Goal: Answer question/provide support: Share knowledge or assist other users

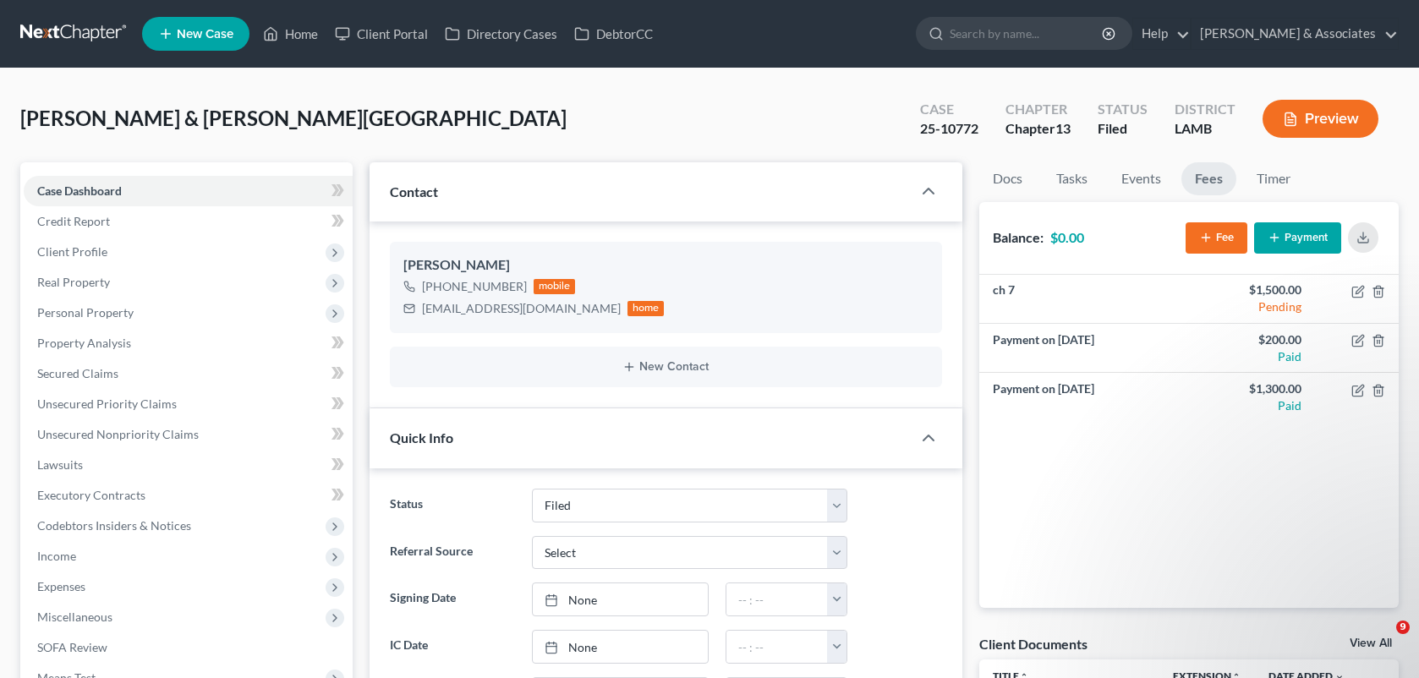
select select "8"
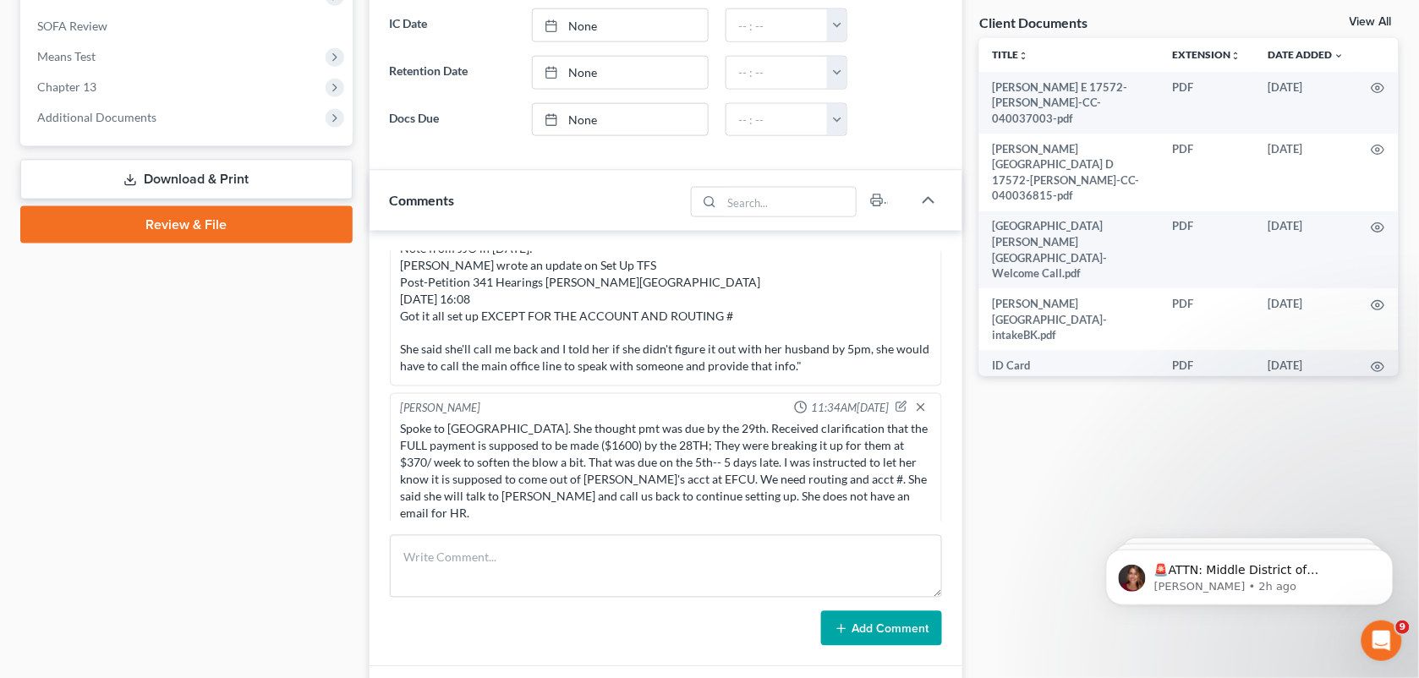
drag, startPoint x: 1407, startPoint y: 299, endPoint x: 1430, endPoint y: 330, distance: 39.2
click at [1419, 330] on html "Home New Case Client Portal Directory Cases DebtorCC [PERSON_NAME] & Associates…" at bounding box center [709, 174] width 1419 height 1592
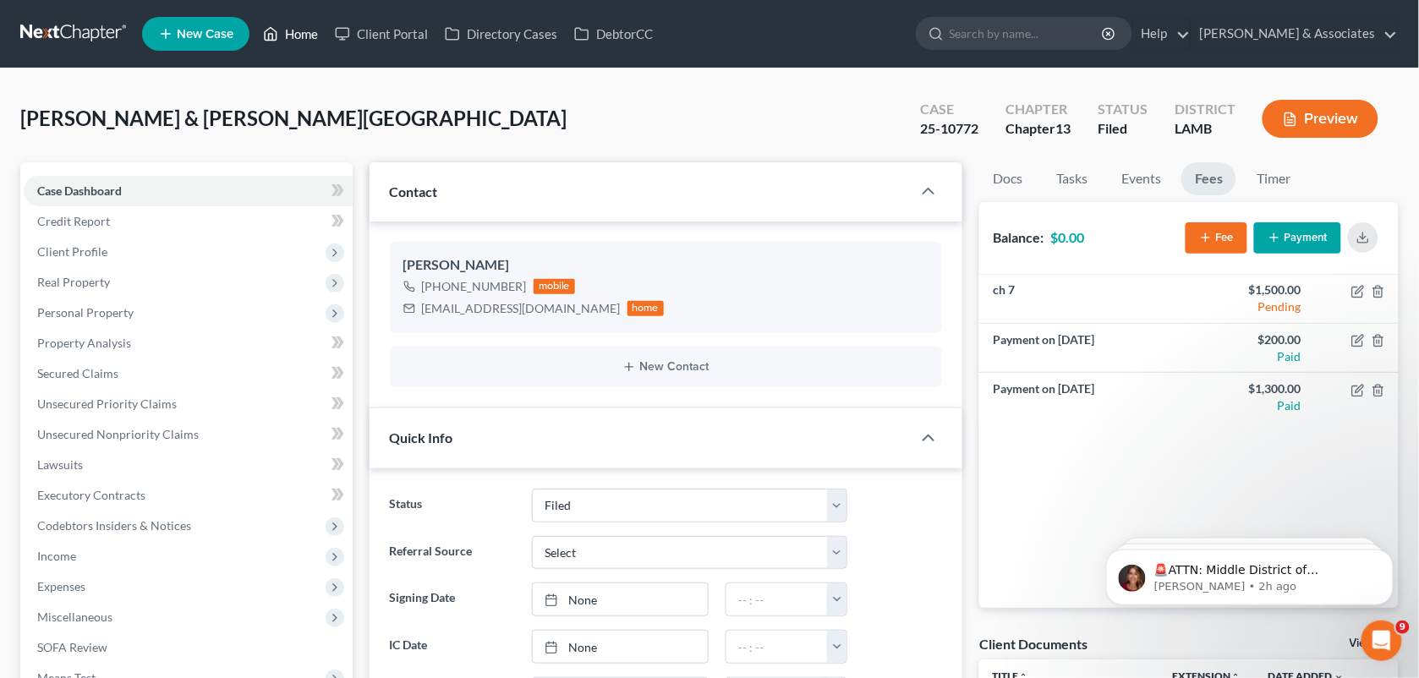
click at [302, 38] on link "Home" at bounding box center [291, 34] width 72 height 30
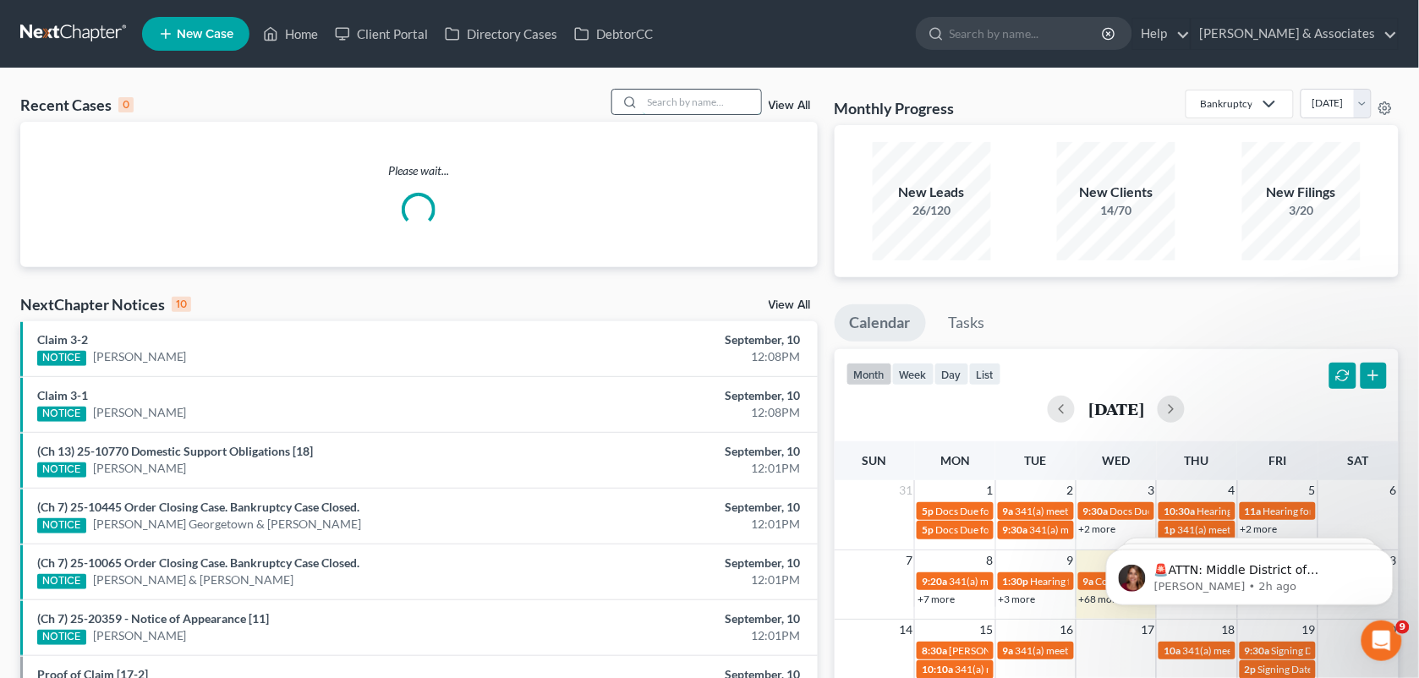
click at [705, 98] on input "search" at bounding box center [702, 102] width 118 height 25
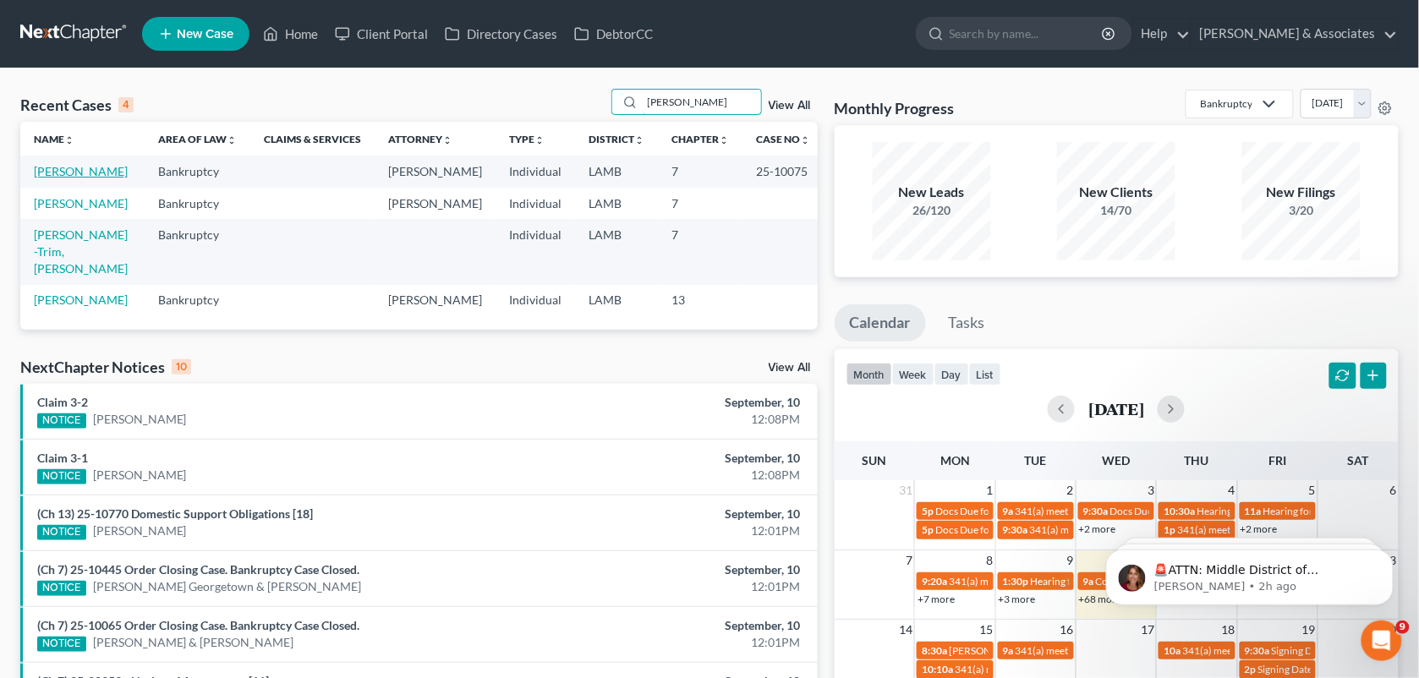
type input "[PERSON_NAME]"
click at [100, 169] on link "[PERSON_NAME]" at bounding box center [81, 171] width 94 height 14
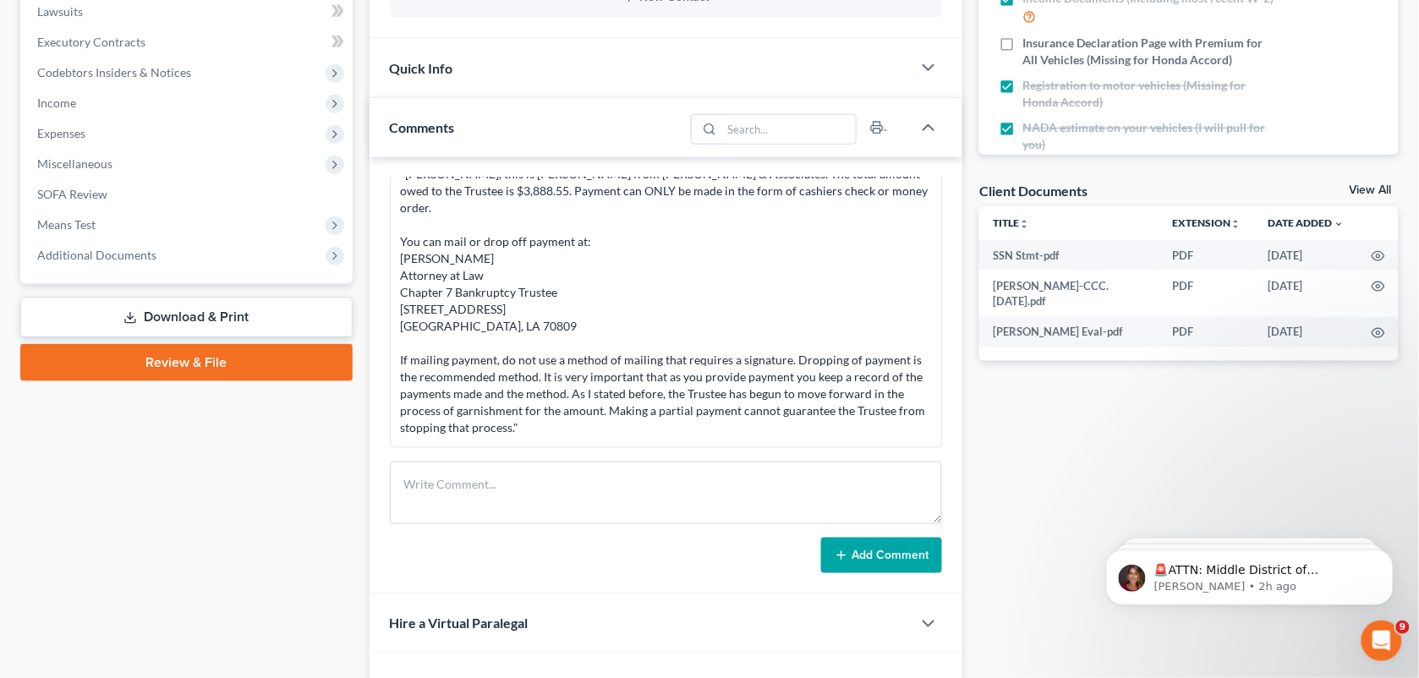
scroll to position [450, 0]
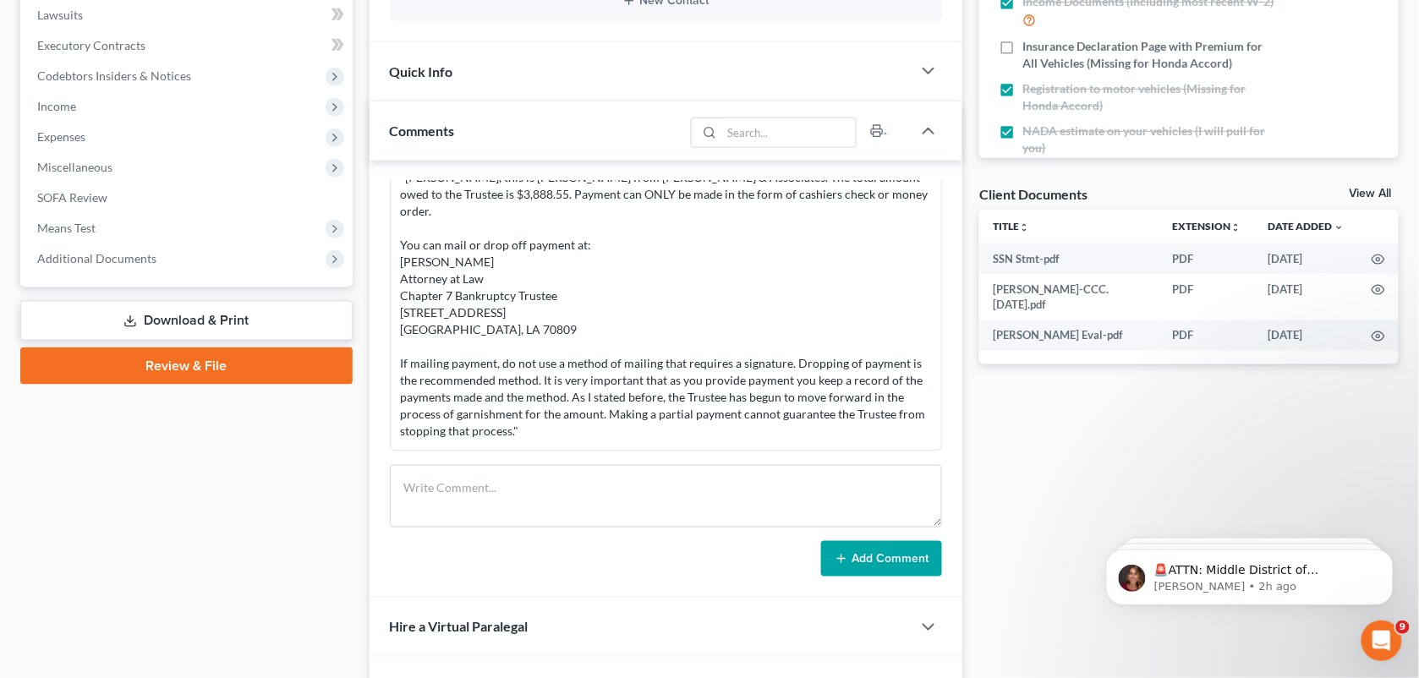
click at [771, 381] on div "sent the following text to client: "[PERSON_NAME], this is [PERSON_NAME] from […" at bounding box center [666, 288] width 531 height 305
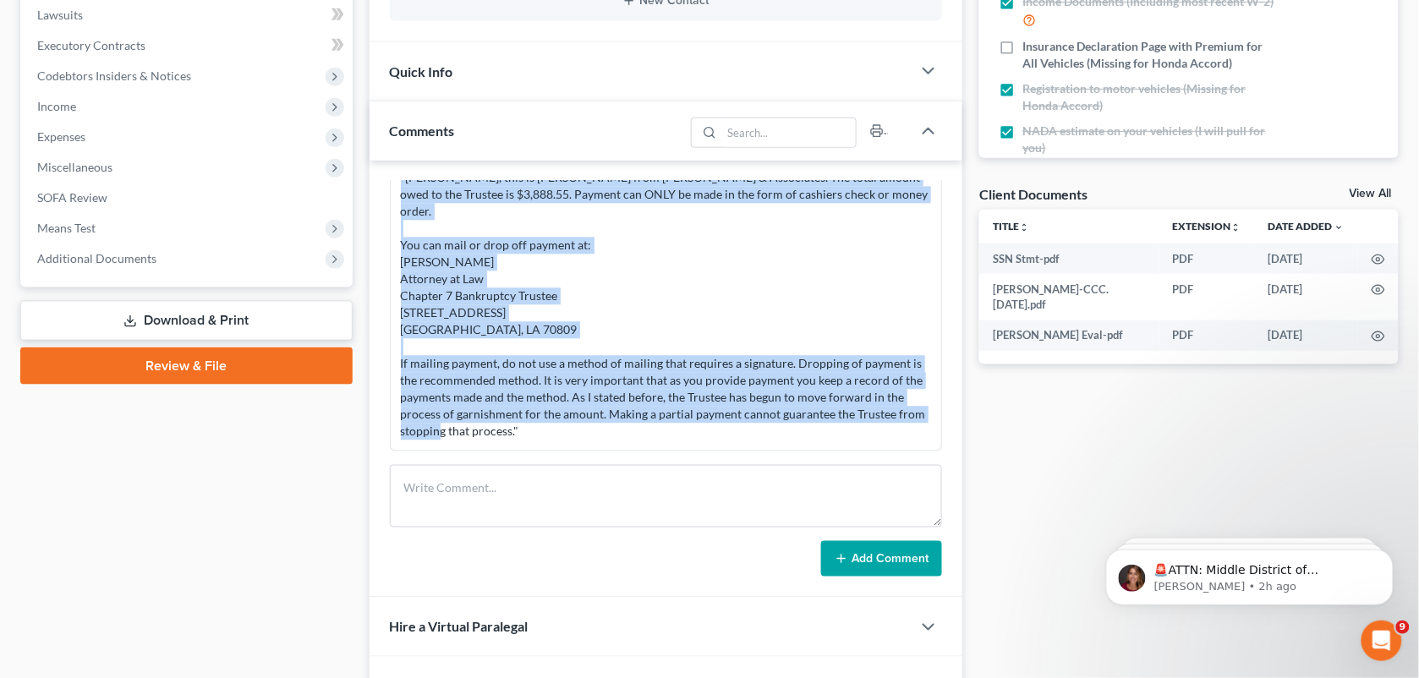
scroll to position [4944, 0]
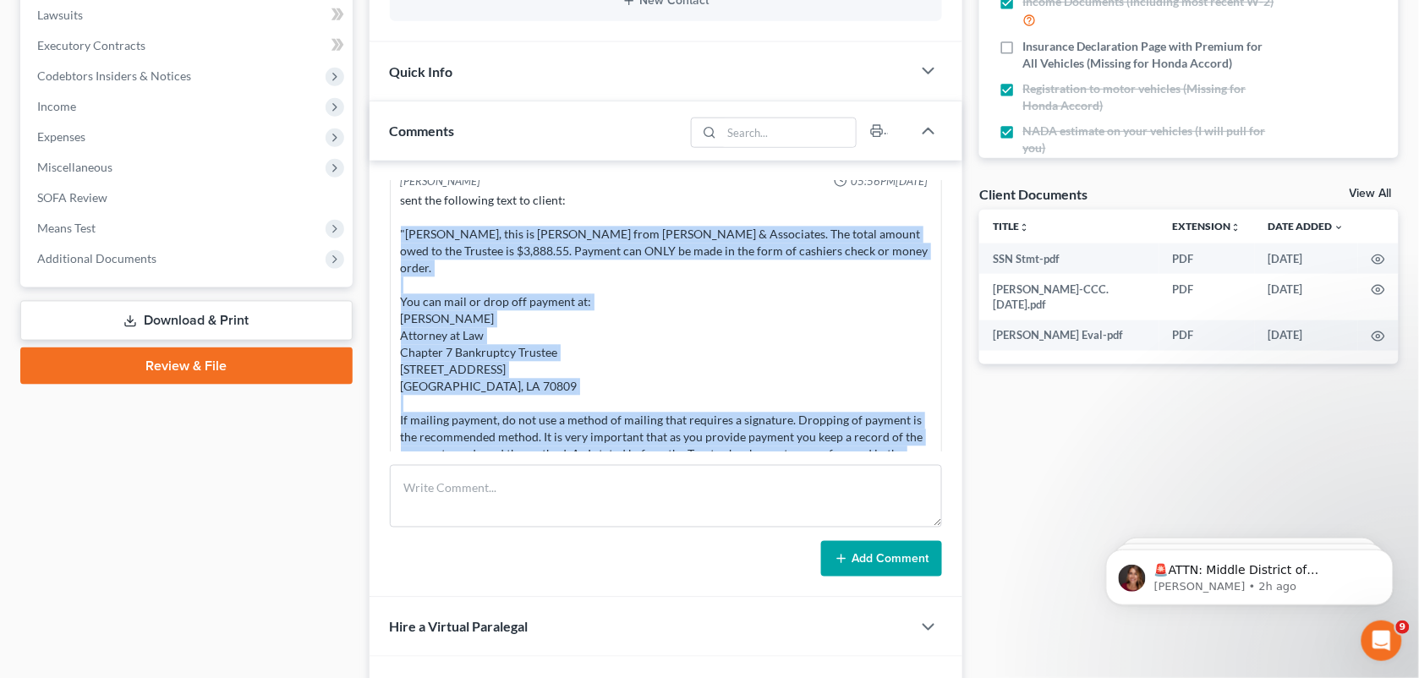
drag, startPoint x: 567, startPoint y: 436, endPoint x: 396, endPoint y: 280, distance: 231.1
click at [398, 280] on div "sent the following text to client: "[PERSON_NAME], this is [PERSON_NAME] from […" at bounding box center [667, 344] width 538 height 311
copy div ""[PERSON_NAME], this is [PERSON_NAME] from [PERSON_NAME] & Associates. The tota…"
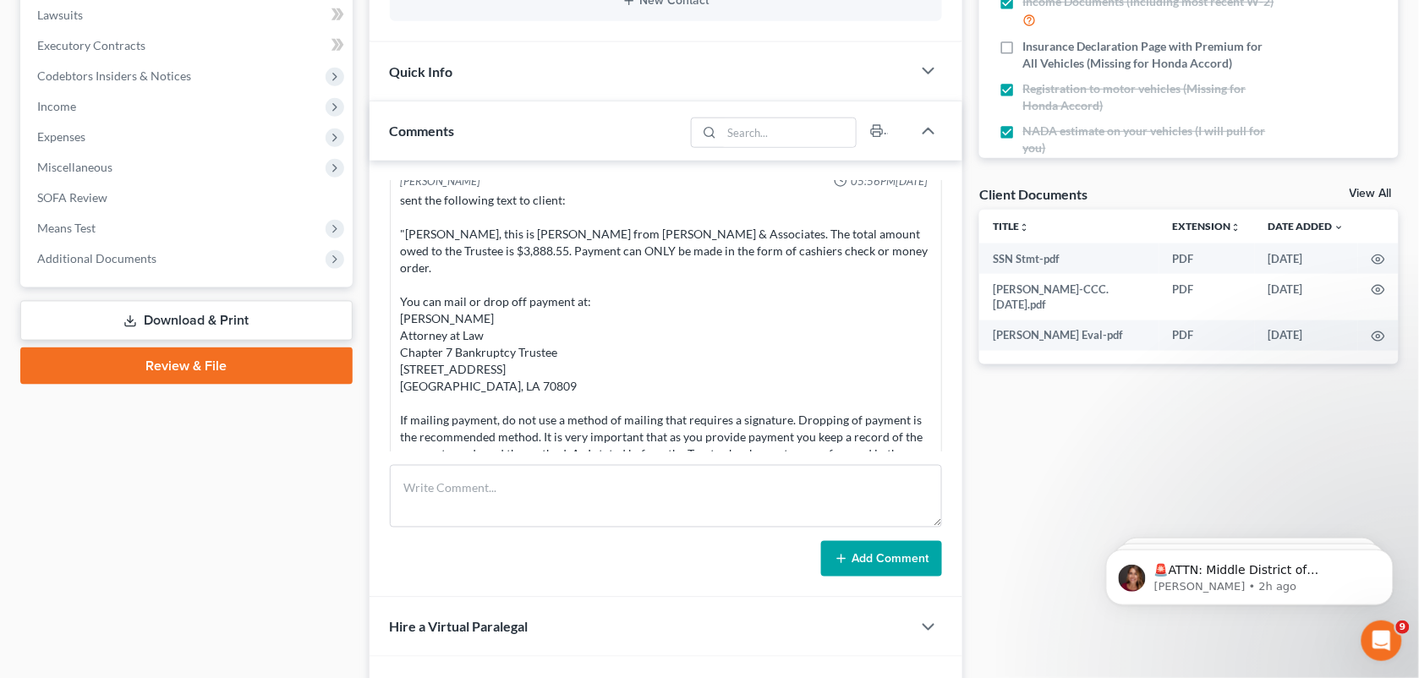
click at [330, 509] on div "Case Dashboard Payments Invoices Payments Payments Credit Report Client Profile" at bounding box center [186, 463] width 349 height 1503
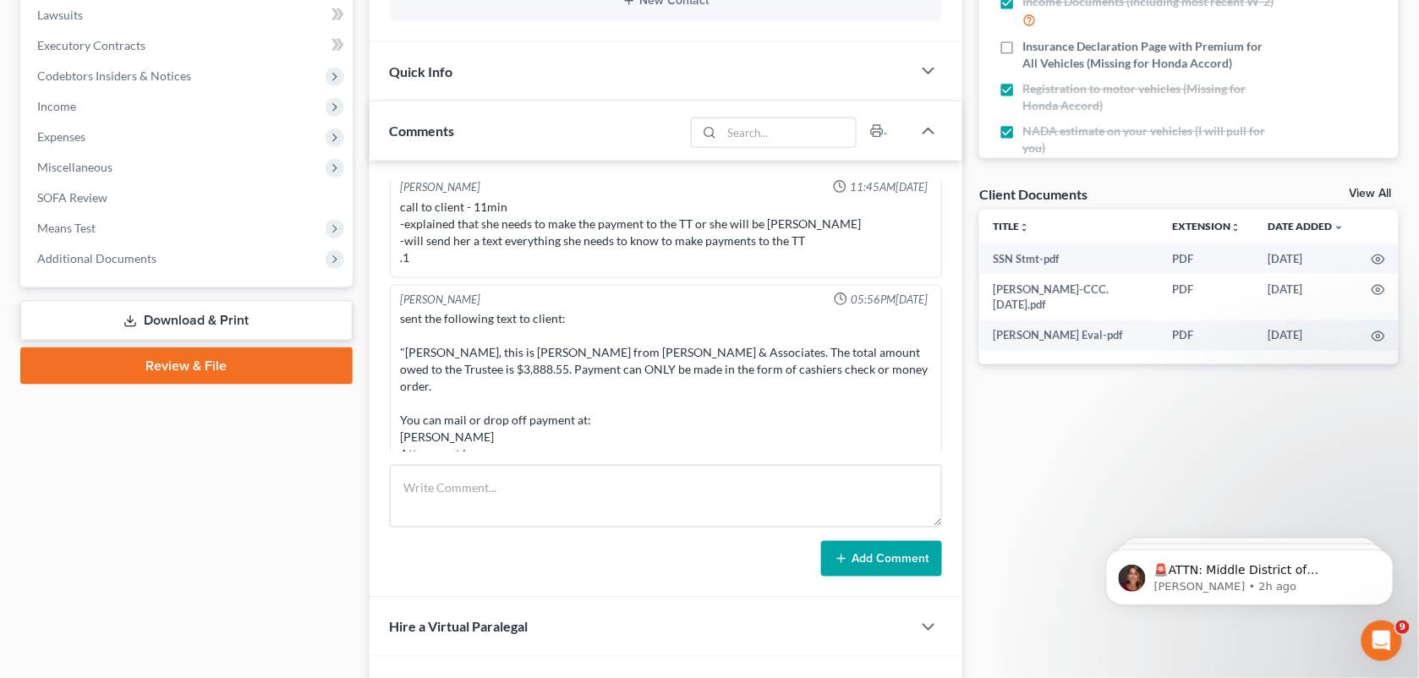
scroll to position [5034, 0]
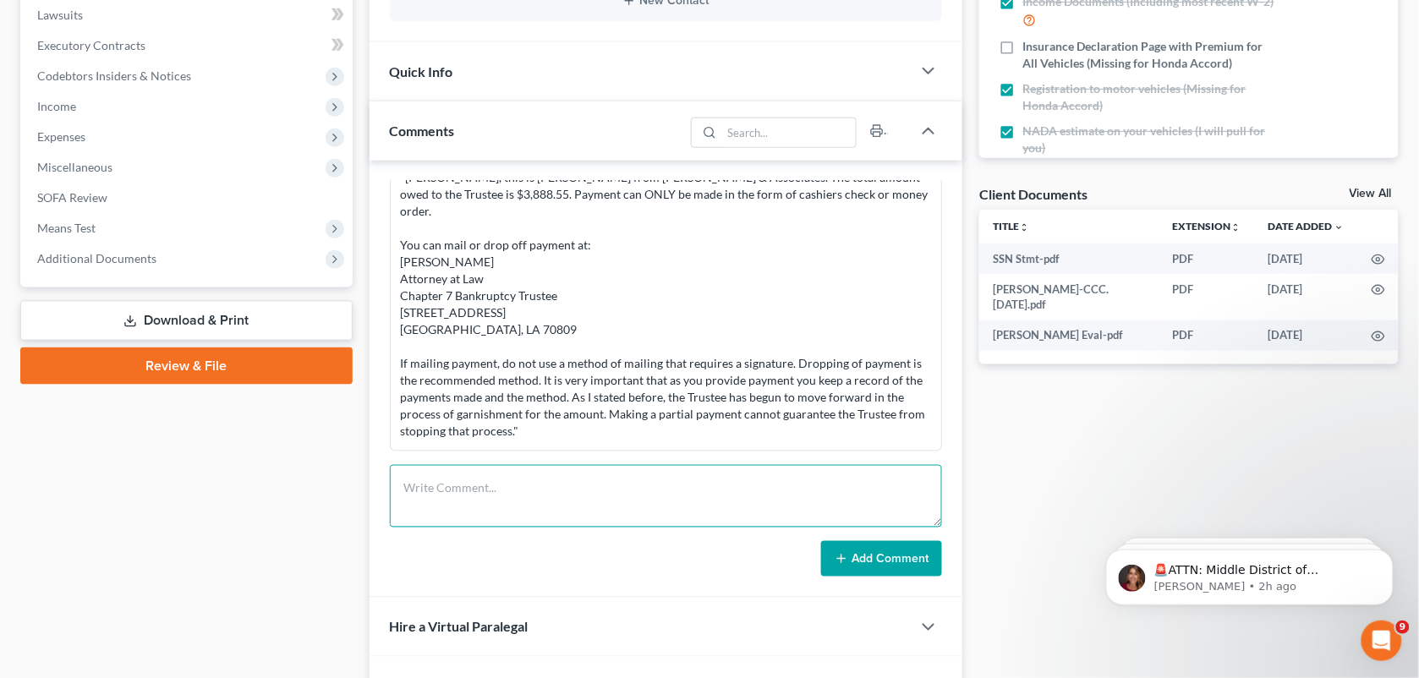
click at [565, 495] on textarea at bounding box center [666, 496] width 553 height 63
type textarea "Re-sent the above stated instructions to her again."
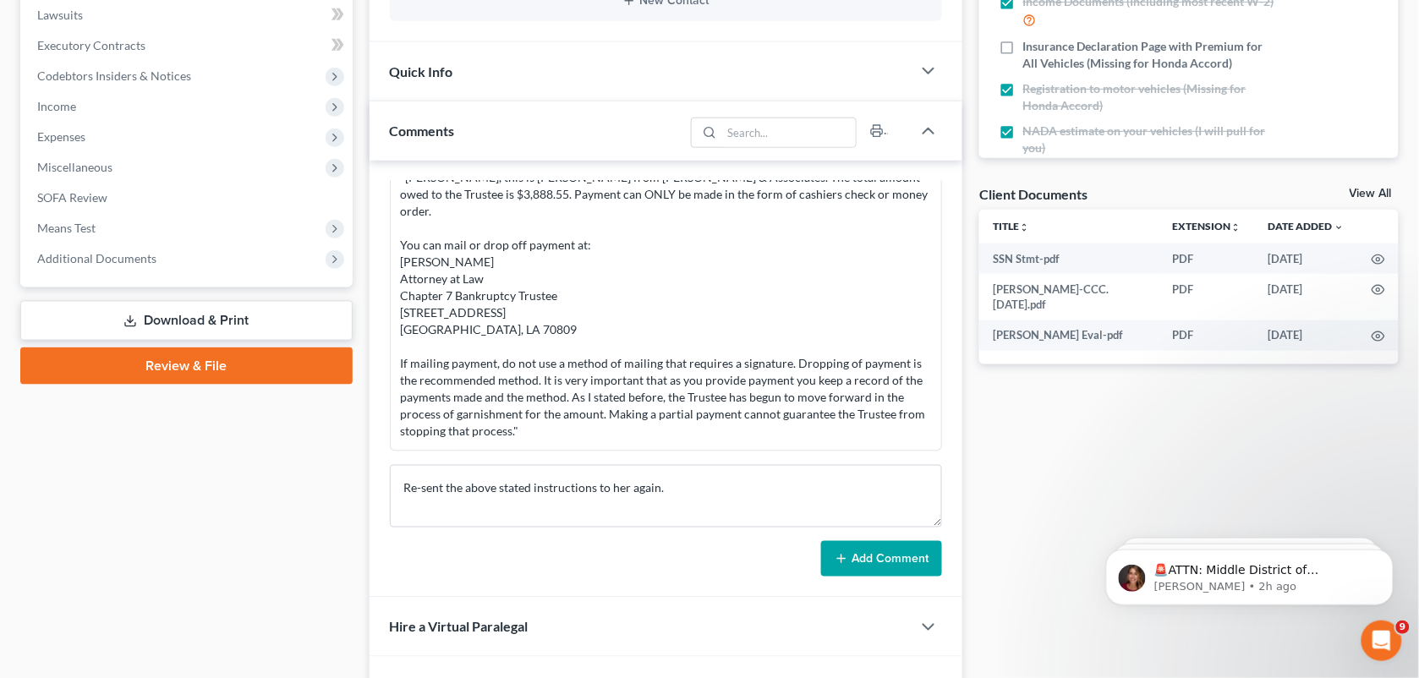
click at [881, 554] on button "Add Comment" at bounding box center [881, 559] width 121 height 36
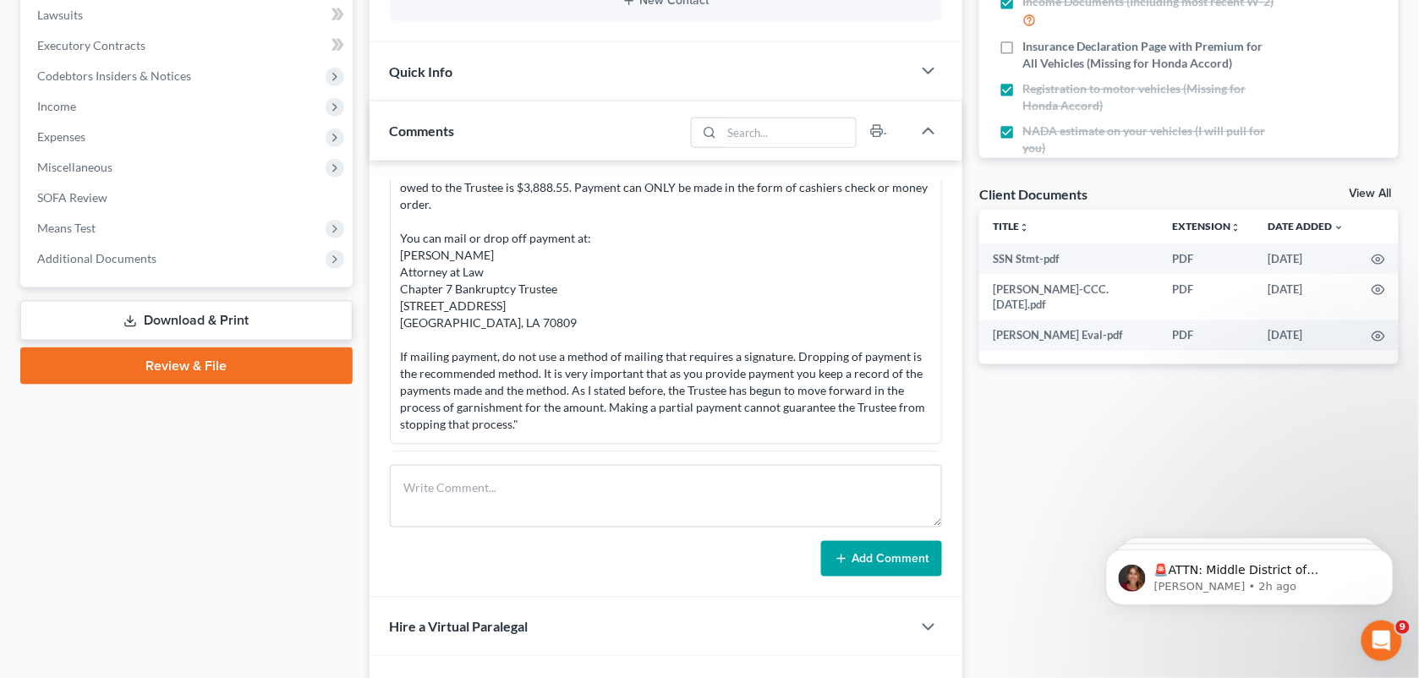
scroll to position [5097, 0]
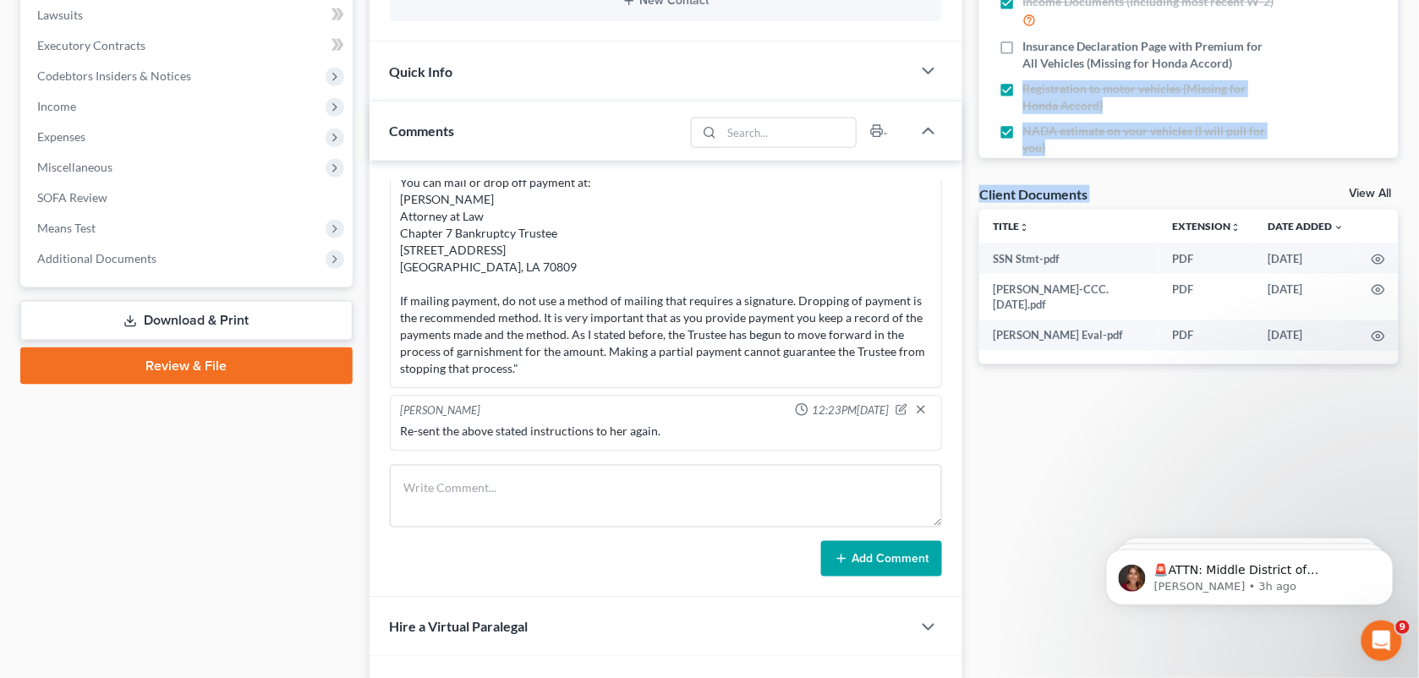
drag, startPoint x: 1435, startPoint y: 124, endPoint x: 1430, endPoint y: 230, distance: 105.9
click at [1419, 230] on html "Home New Case Client Portal Directory Cases DebtorCC [PERSON_NAME] & Associates…" at bounding box center [709, 414] width 1419 height 1729
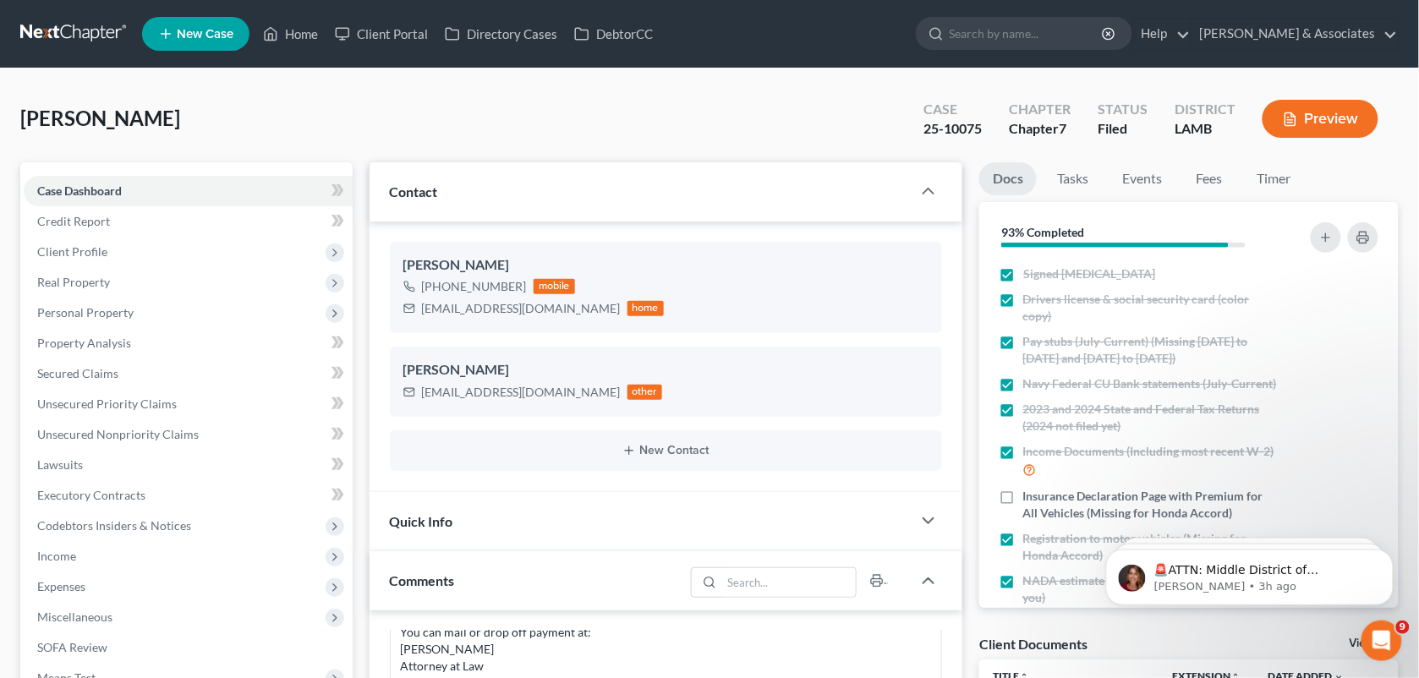
drag, startPoint x: 1430, startPoint y: 230, endPoint x: 1404, endPoint y: 17, distance: 214.7
click at [281, 30] on link "Home" at bounding box center [291, 34] width 72 height 30
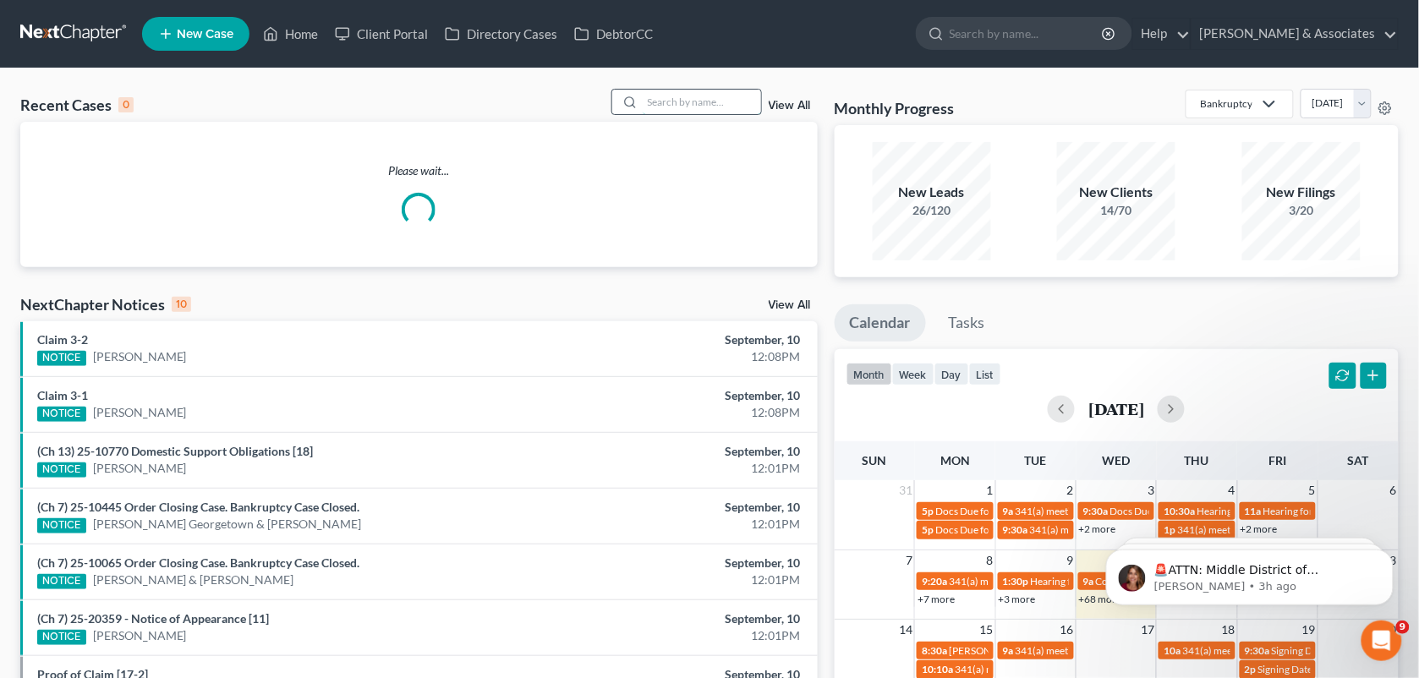
click at [671, 108] on input "search" at bounding box center [702, 102] width 118 height 25
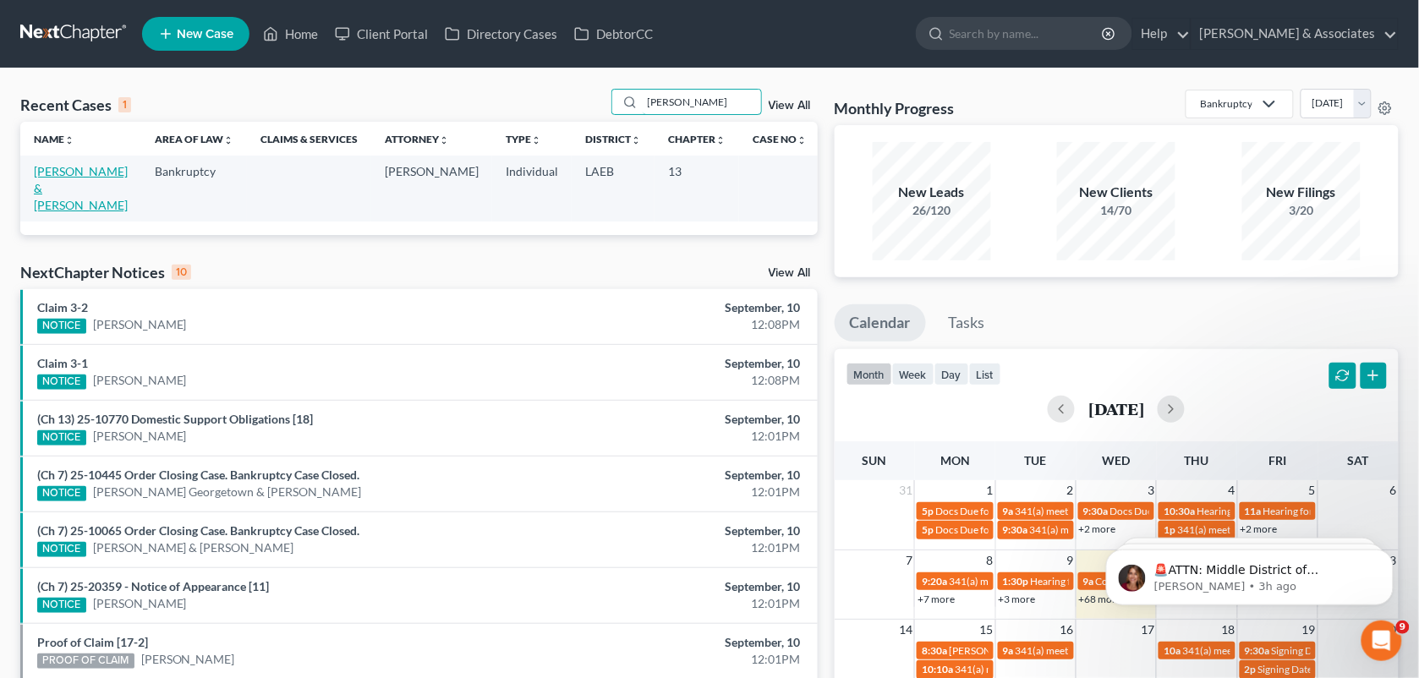
type input "[PERSON_NAME]"
click at [97, 172] on link "[PERSON_NAME] & [PERSON_NAME]" at bounding box center [81, 188] width 94 height 48
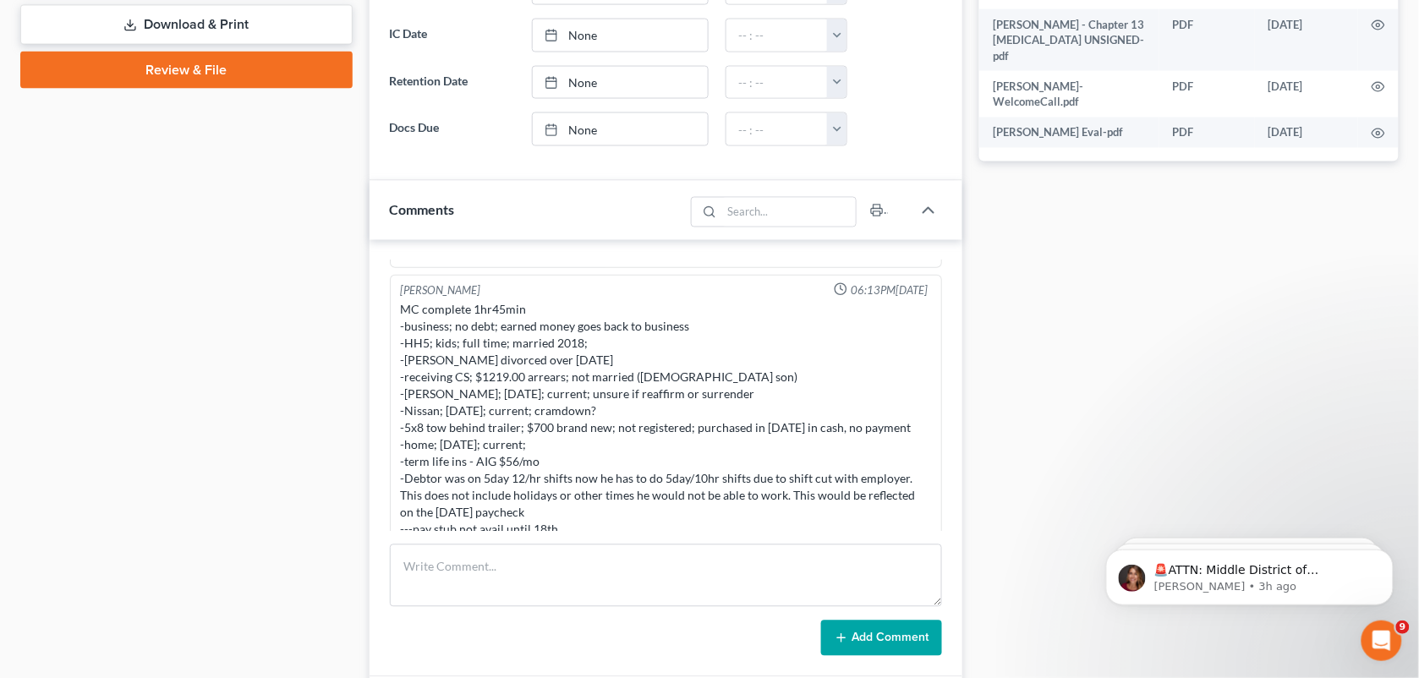
scroll to position [459, 0]
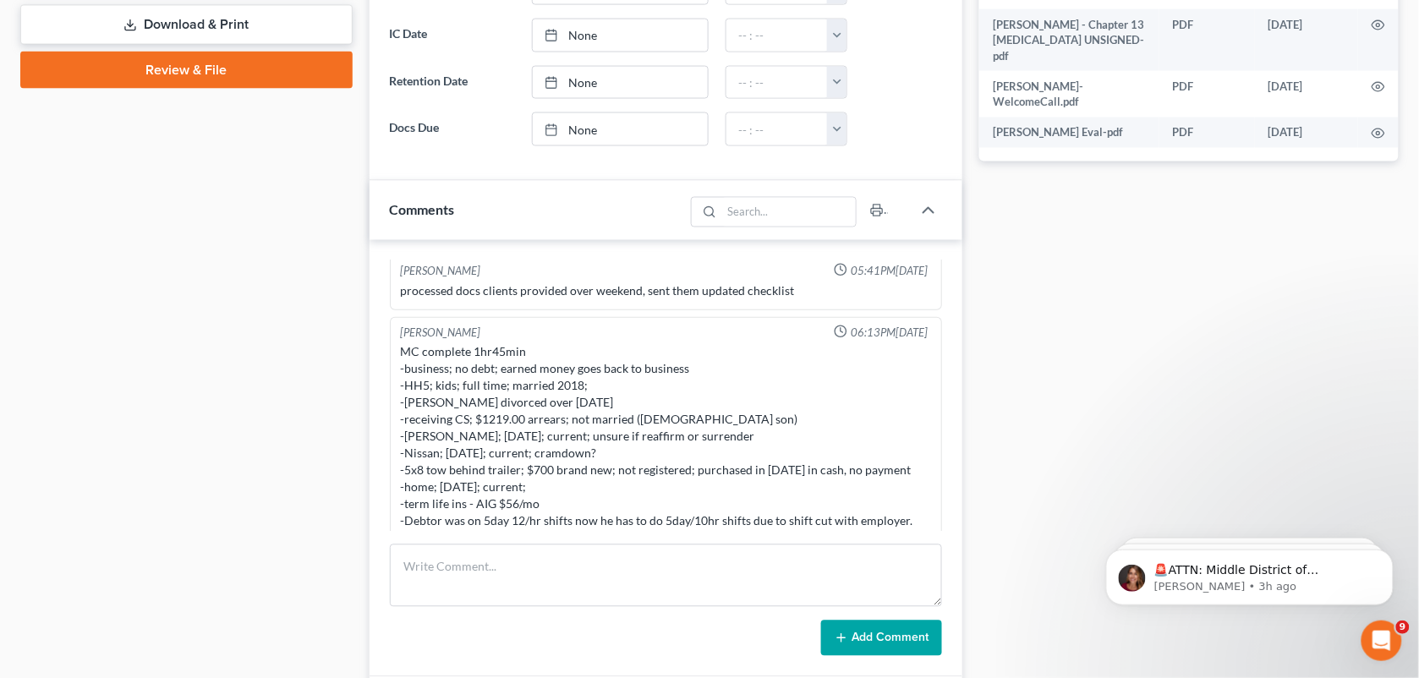
click at [328, 217] on div "Case Dashboard Payments Invoices Payments Payments Credit Report Client Profile" at bounding box center [186, 151] width 349 height 1530
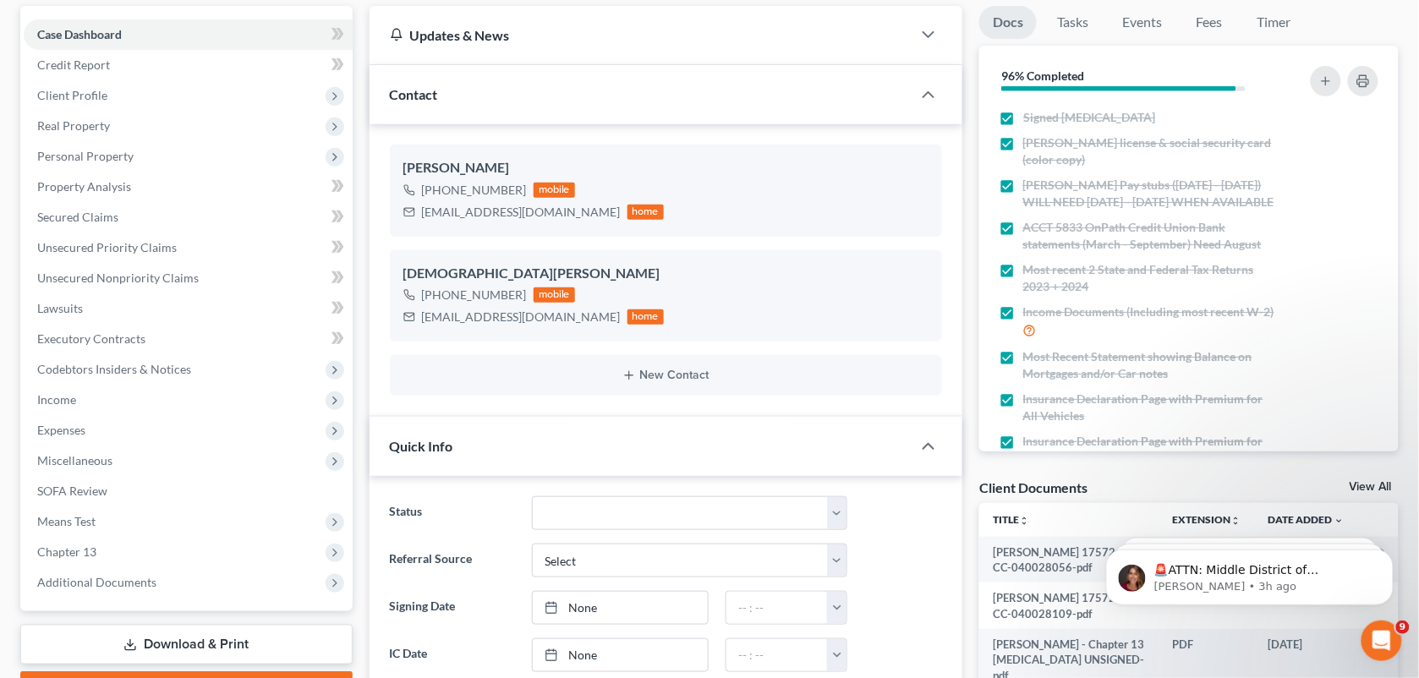
scroll to position [0, 0]
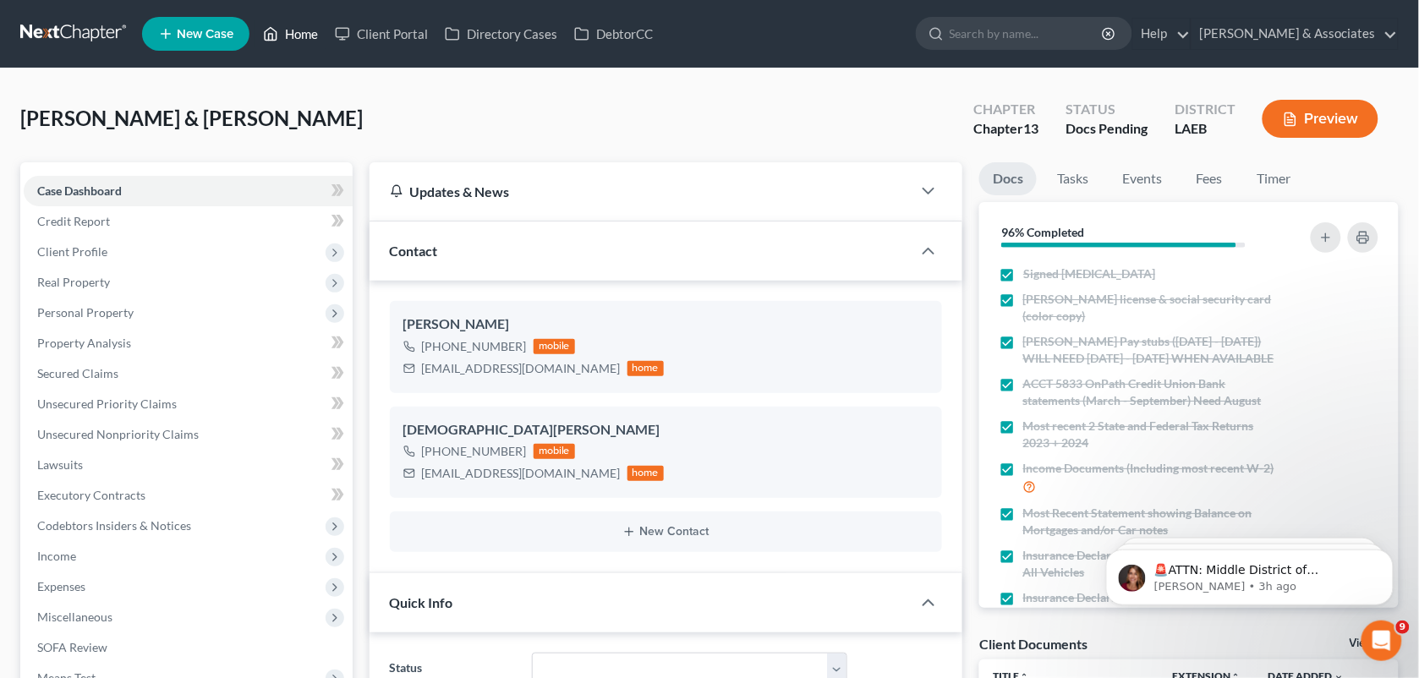
click at [268, 30] on icon at bounding box center [272, 34] width 12 height 13
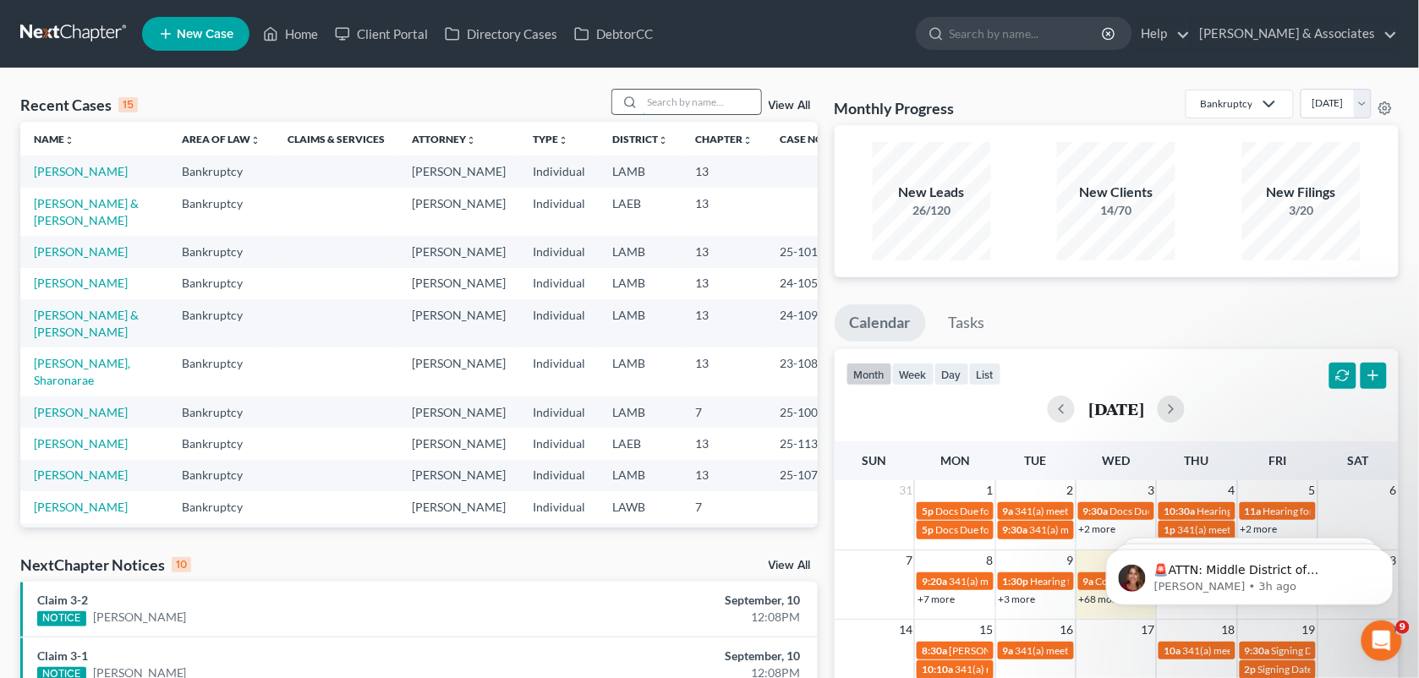
click at [661, 108] on input "search" at bounding box center [702, 102] width 118 height 25
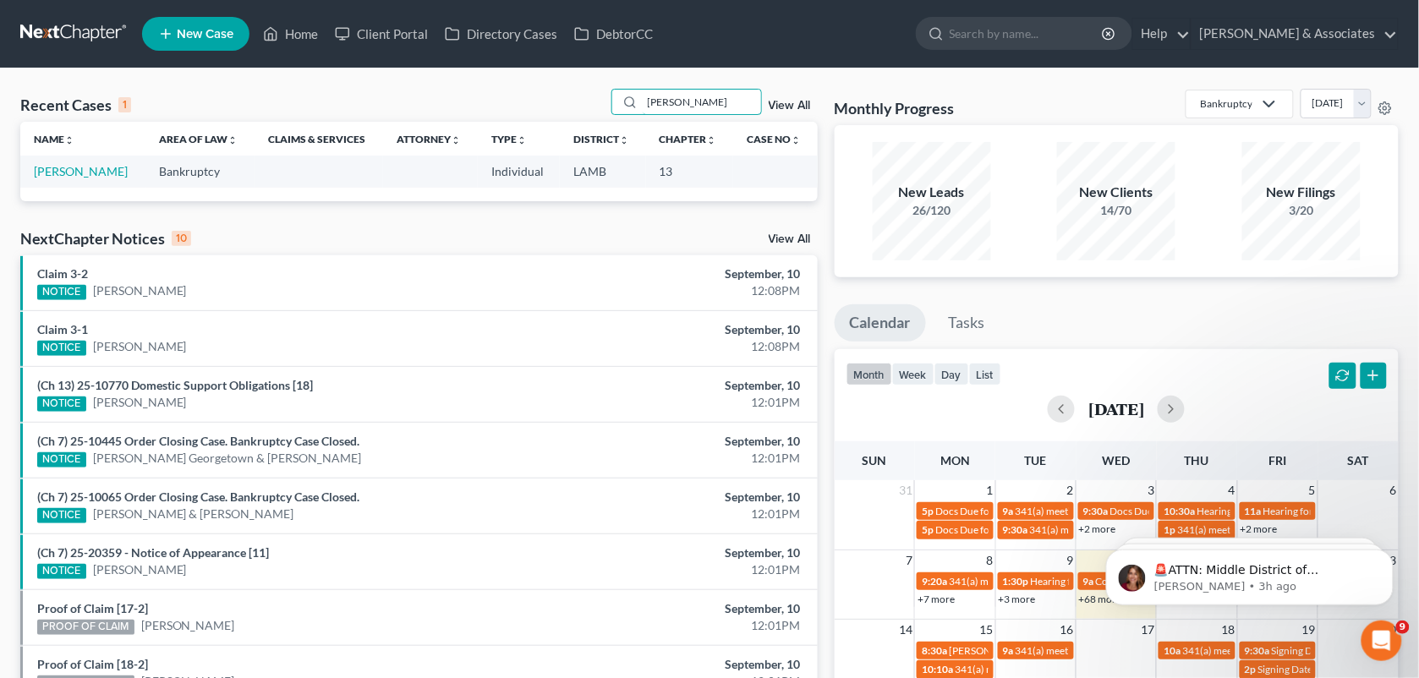
type input "[PERSON_NAME]"
click at [60, 184] on td "[PERSON_NAME]" at bounding box center [82, 171] width 125 height 31
click at [60, 175] on td "[PERSON_NAME]" at bounding box center [82, 171] width 125 height 31
click at [60, 175] on link "[PERSON_NAME]" at bounding box center [81, 171] width 94 height 14
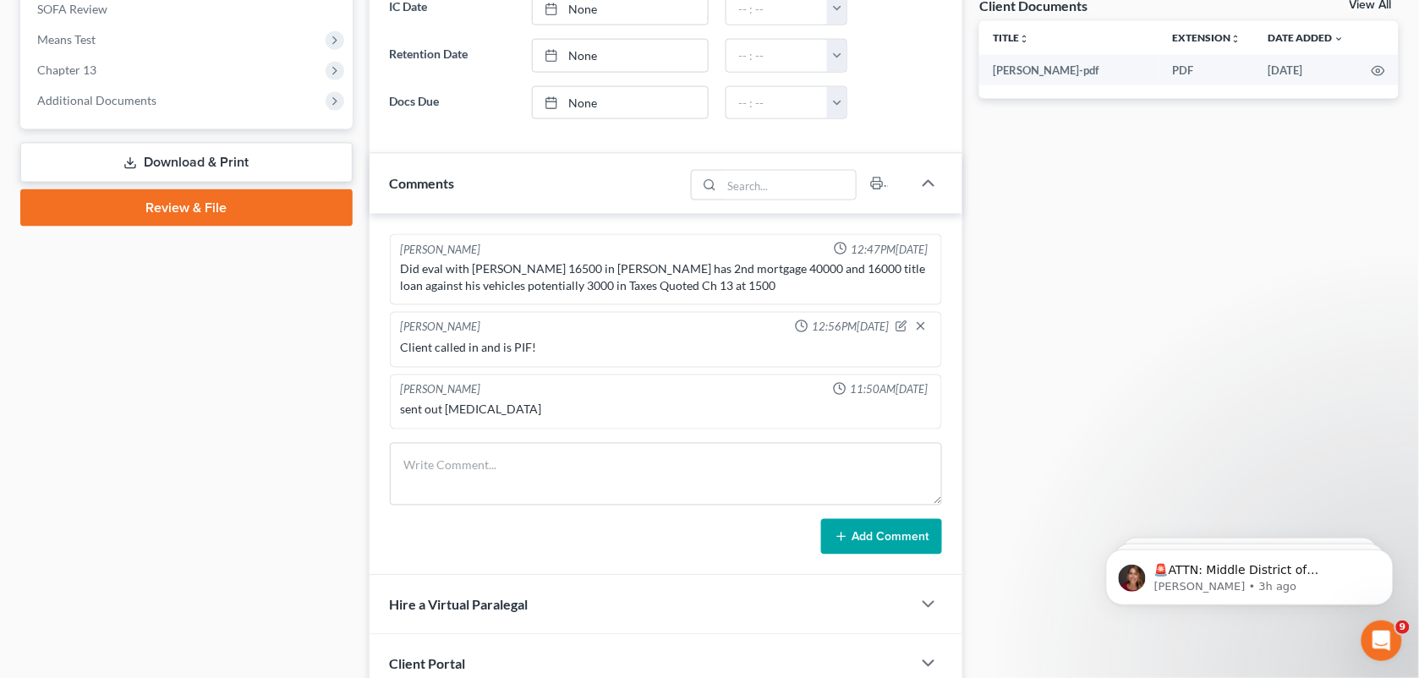
scroll to position [640, 0]
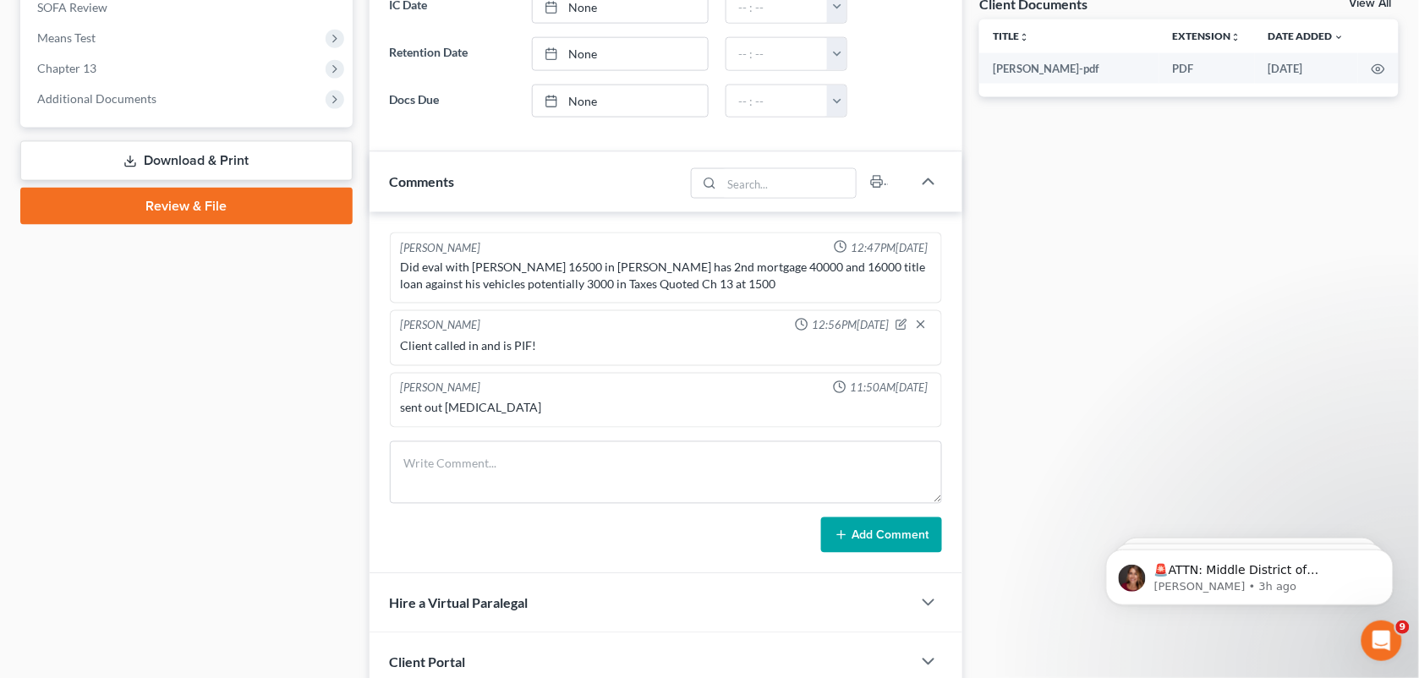
click at [332, 266] on div "Case Dashboard Payments Invoices Payments Payments Credit Report Client Profile" at bounding box center [186, 167] width 349 height 1290
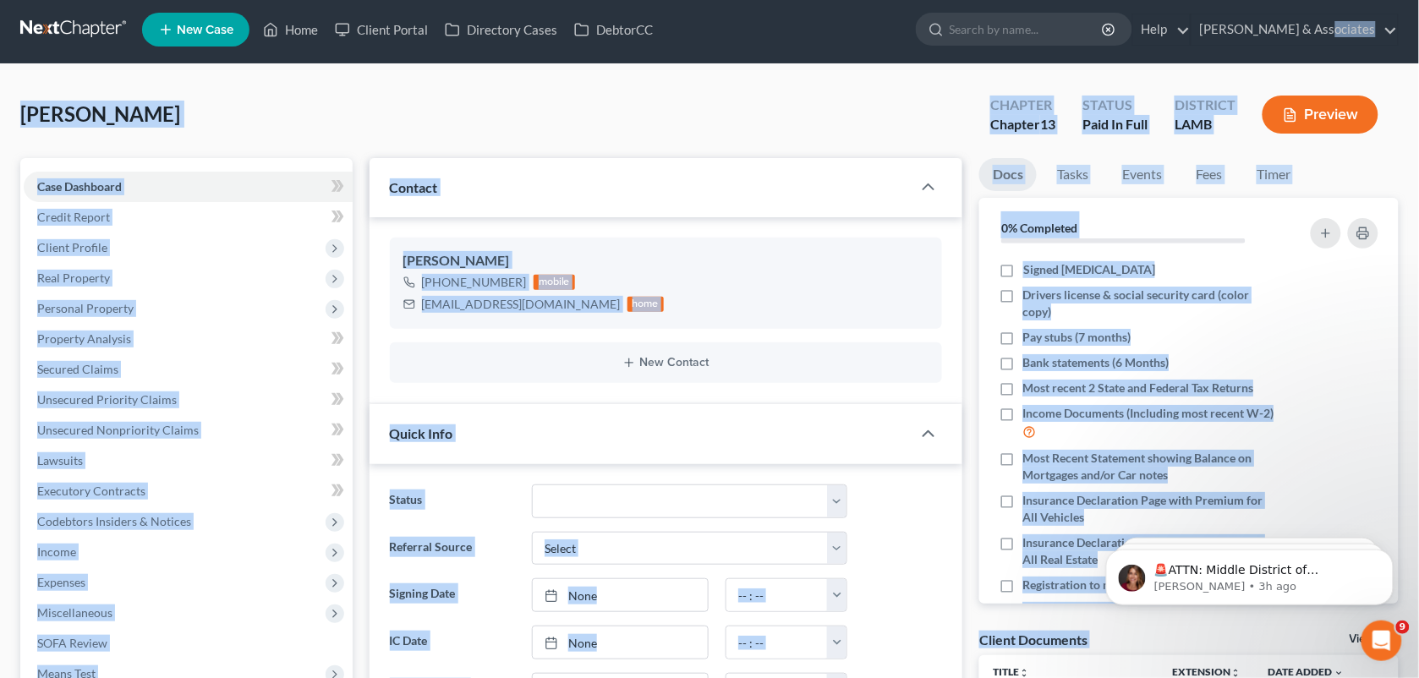
scroll to position [0, 0]
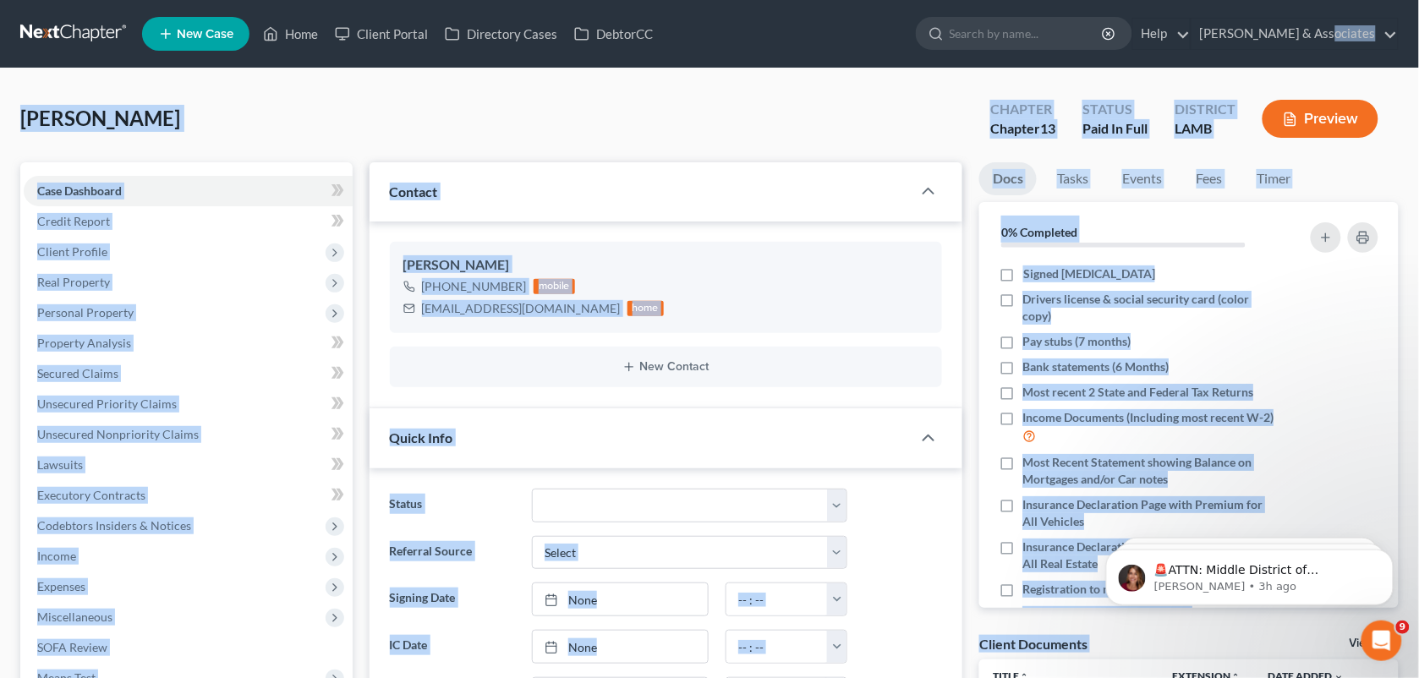
drag, startPoint x: 1426, startPoint y: 343, endPoint x: 1425, endPoint y: 8, distance: 334.1
click at [720, 107] on div "[PERSON_NAME] Upgraded Chapter Chapter 13 Status Paid In Full District [GEOGRAP…" at bounding box center [709, 126] width 1379 height 74
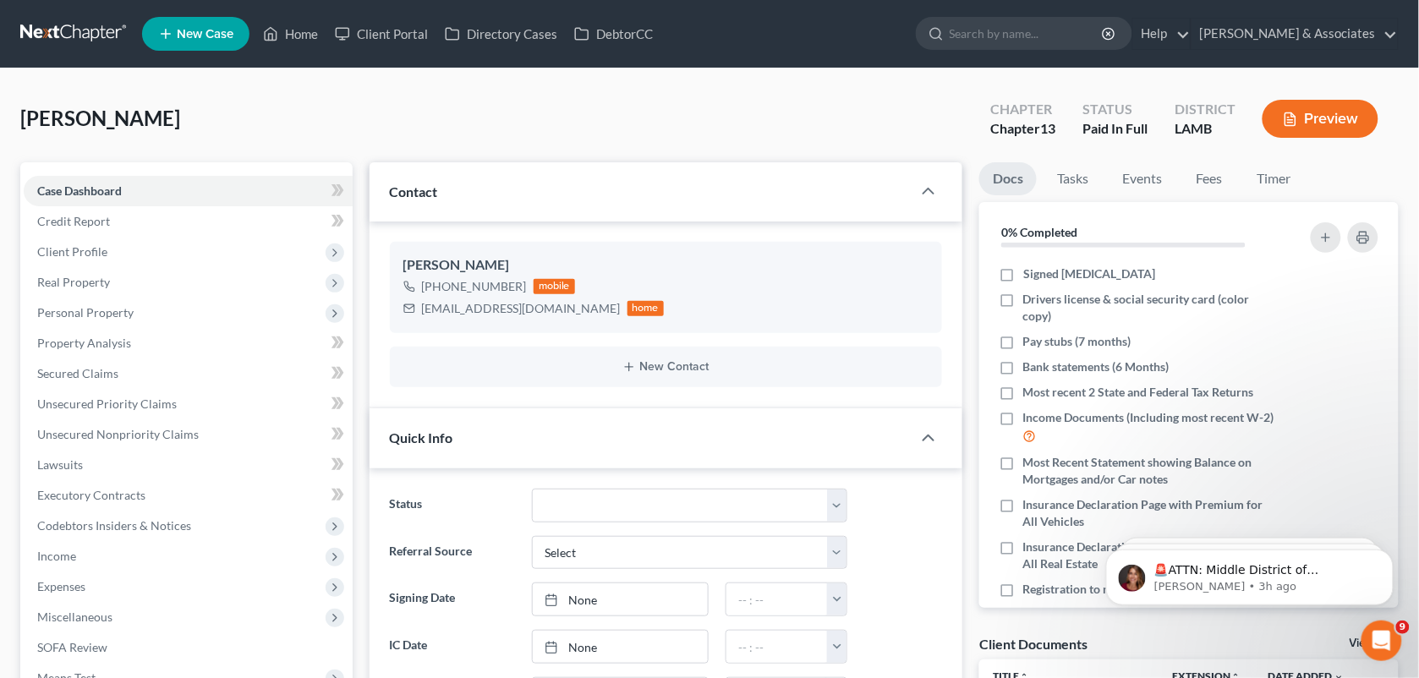
click at [563, 136] on div "[PERSON_NAME] Upgraded Chapter Chapter 13 Status Paid In Full District [GEOGRAP…" at bounding box center [709, 126] width 1379 height 74
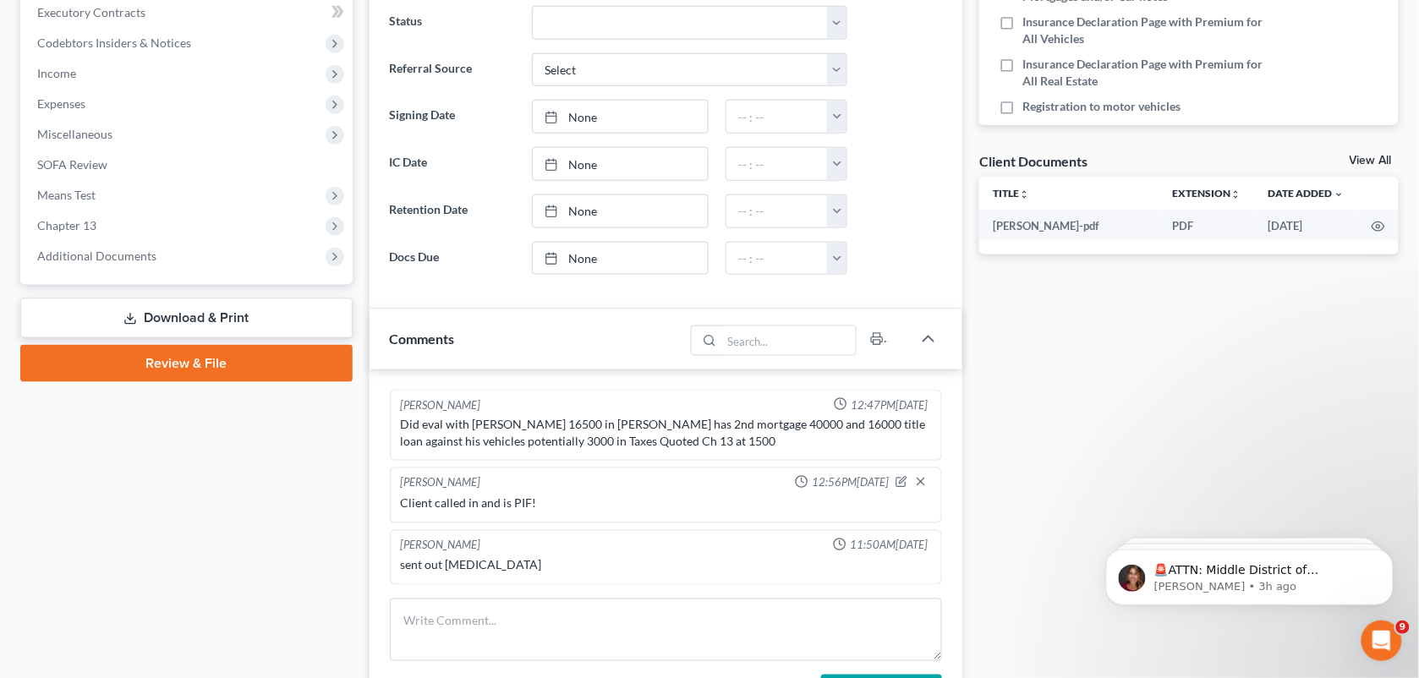
scroll to position [843, 0]
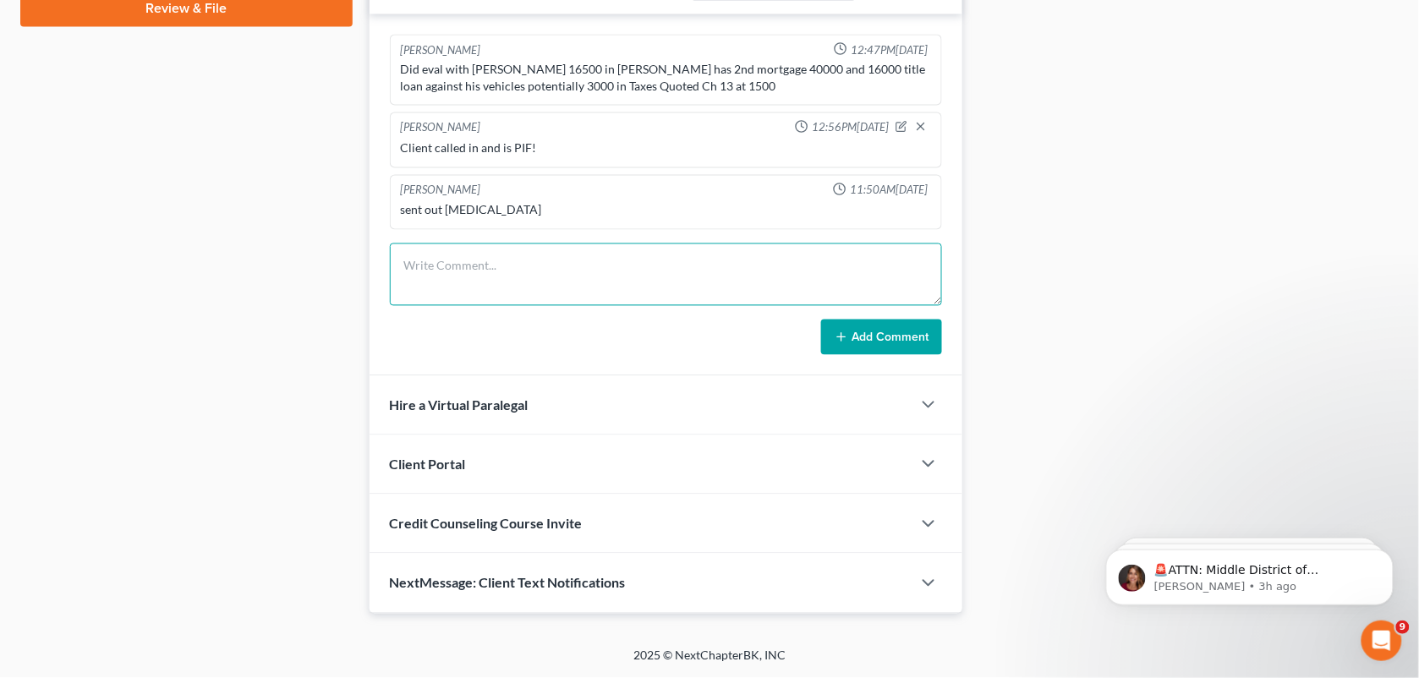
click at [664, 267] on textarea at bounding box center [666, 275] width 553 height 63
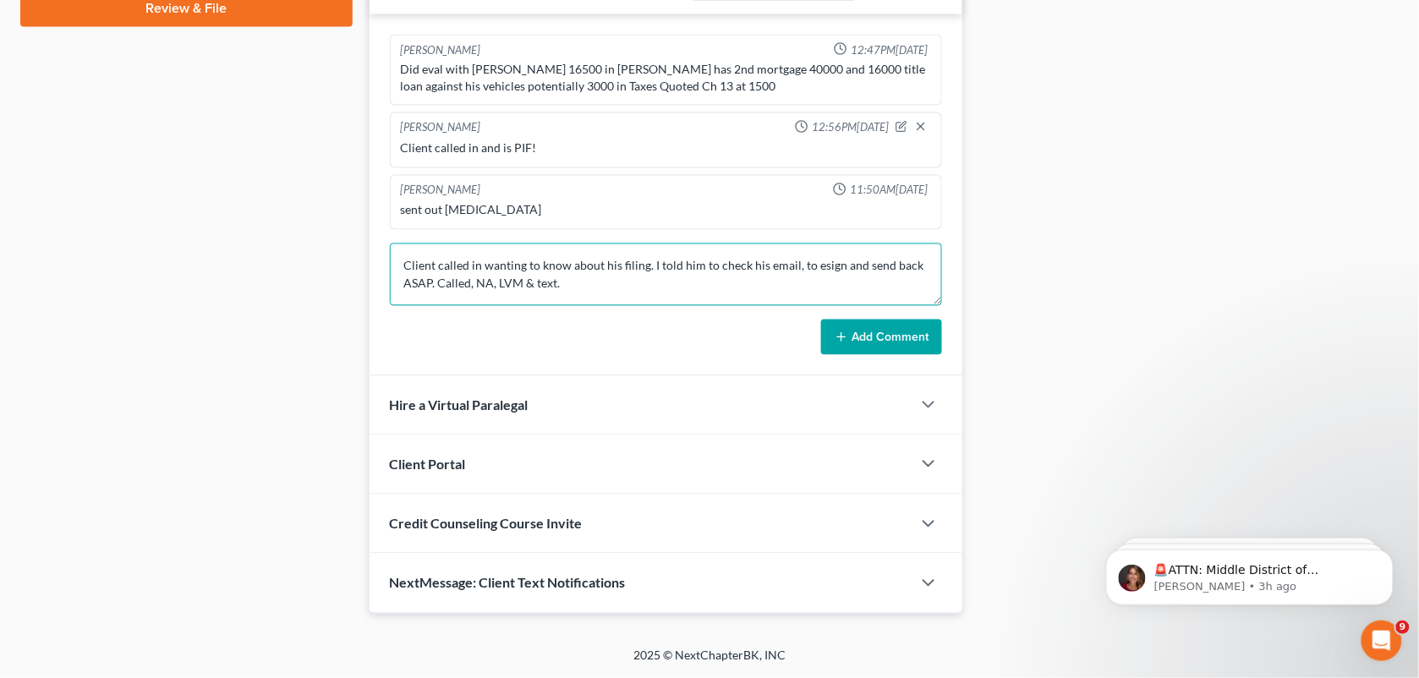
type textarea "Client called in wanting to know about his filing. I told him to check his emai…"
click at [881, 331] on button "Add Comment" at bounding box center [881, 338] width 121 height 36
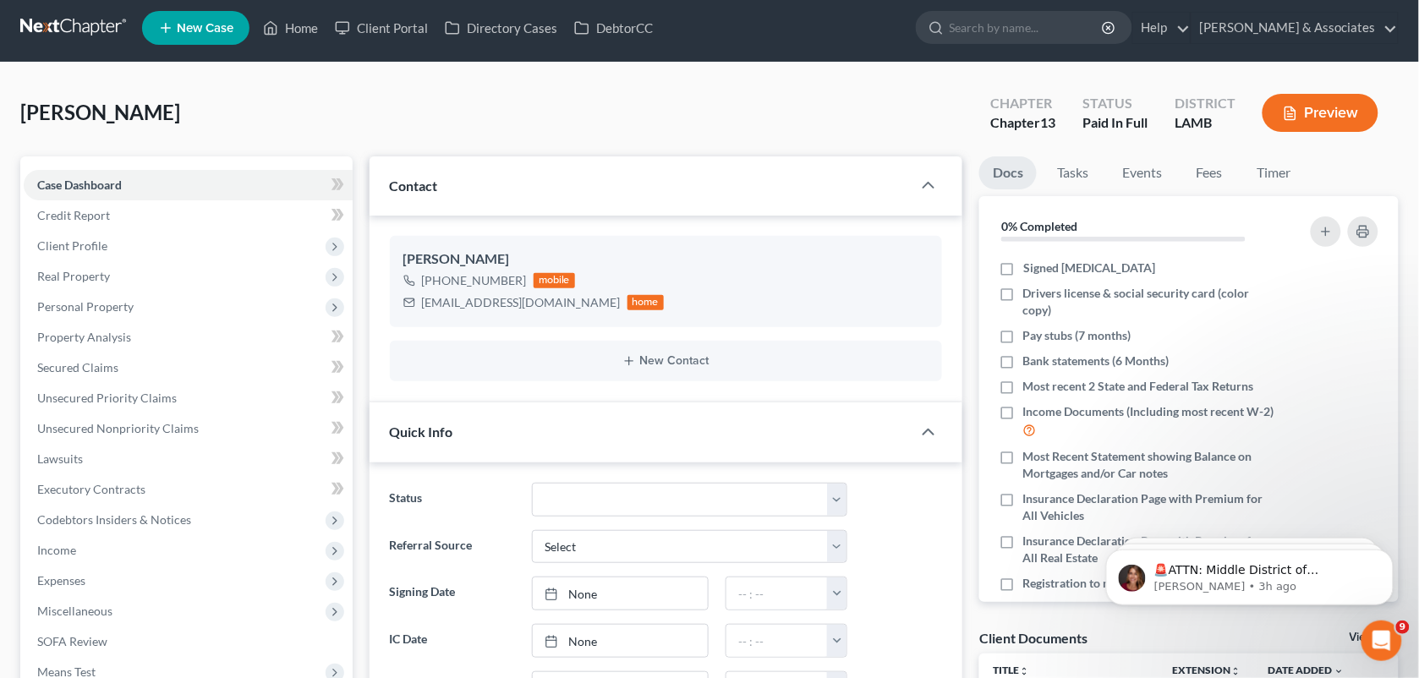
scroll to position [0, 0]
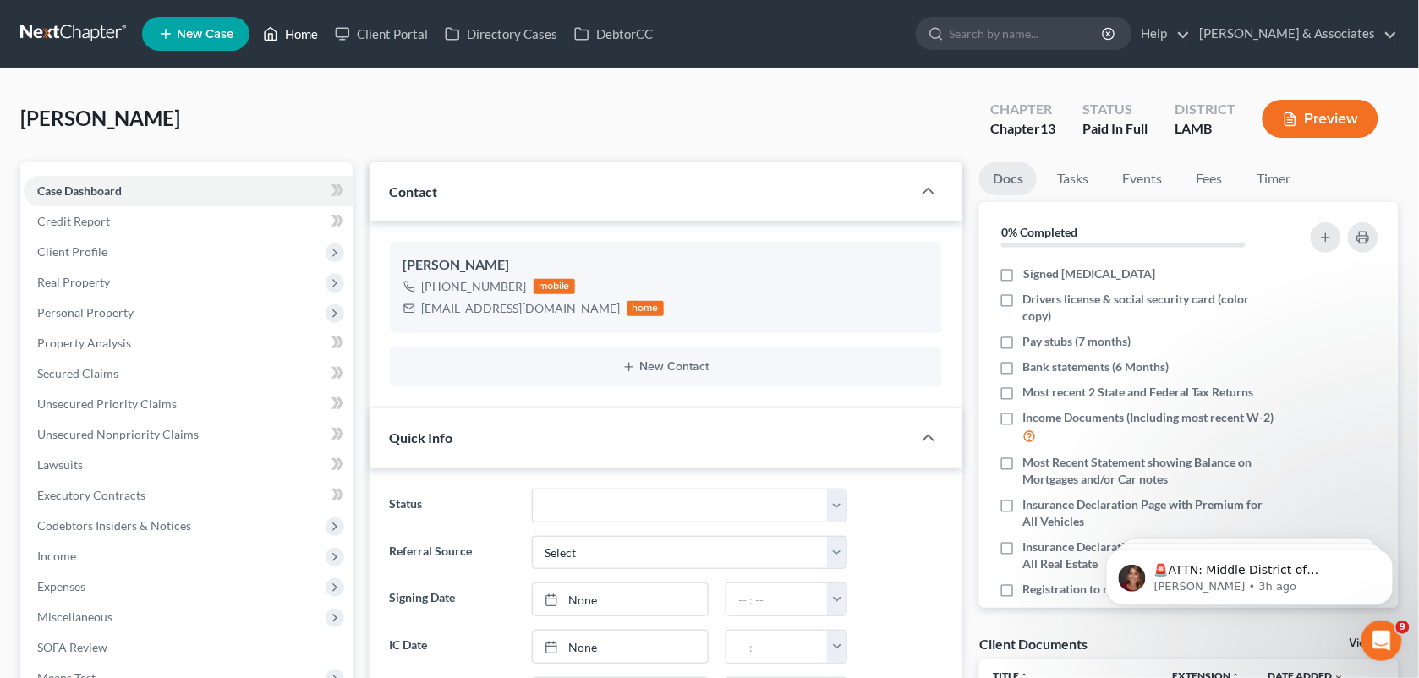
click at [281, 19] on link "Home" at bounding box center [291, 34] width 72 height 30
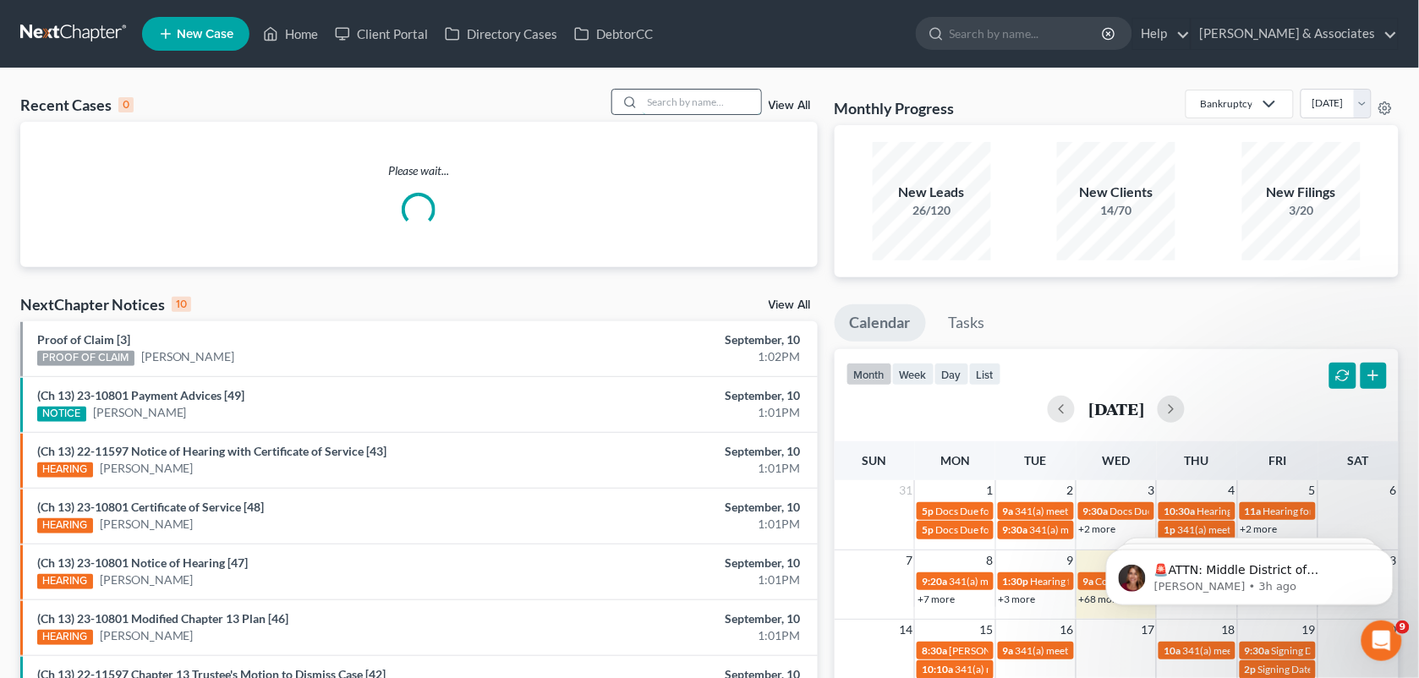
click at [664, 107] on input "search" at bounding box center [702, 102] width 118 height 25
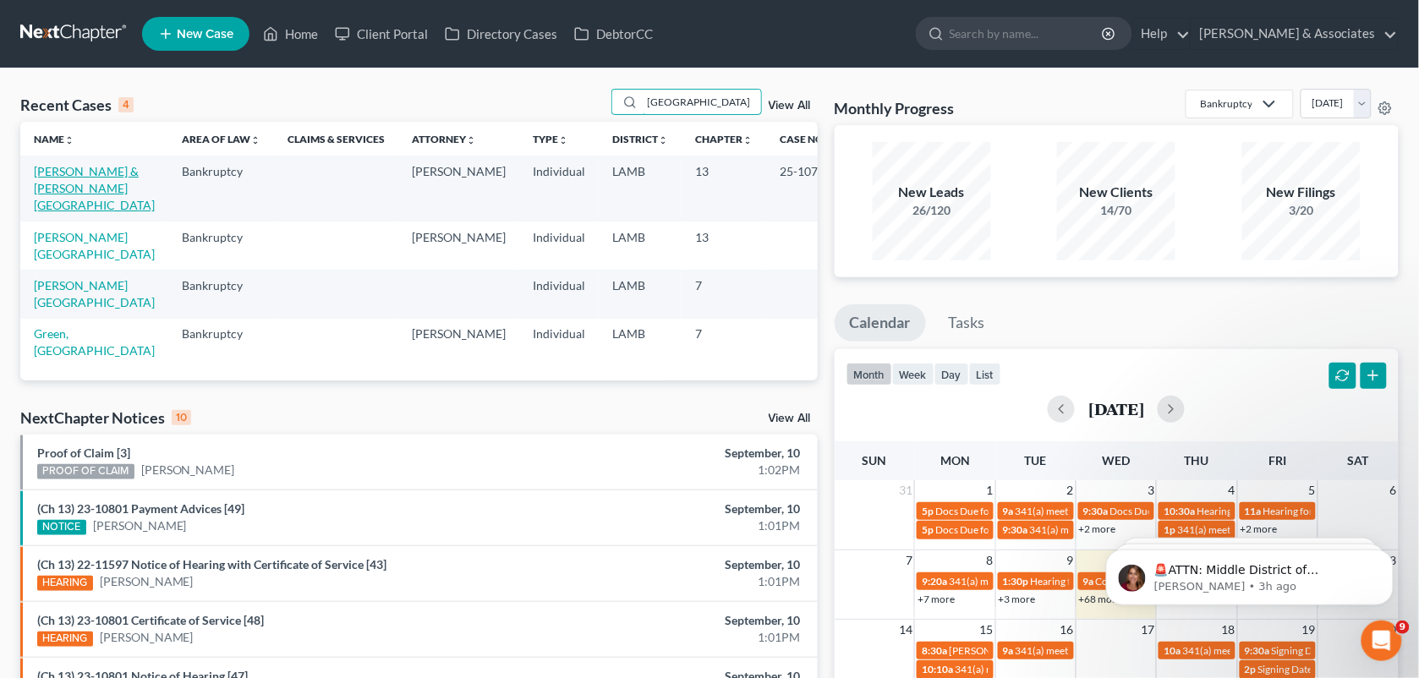
type input "[GEOGRAPHIC_DATA]"
click at [70, 183] on link "[PERSON_NAME] & [PERSON_NAME][GEOGRAPHIC_DATA]" at bounding box center [94, 188] width 121 height 48
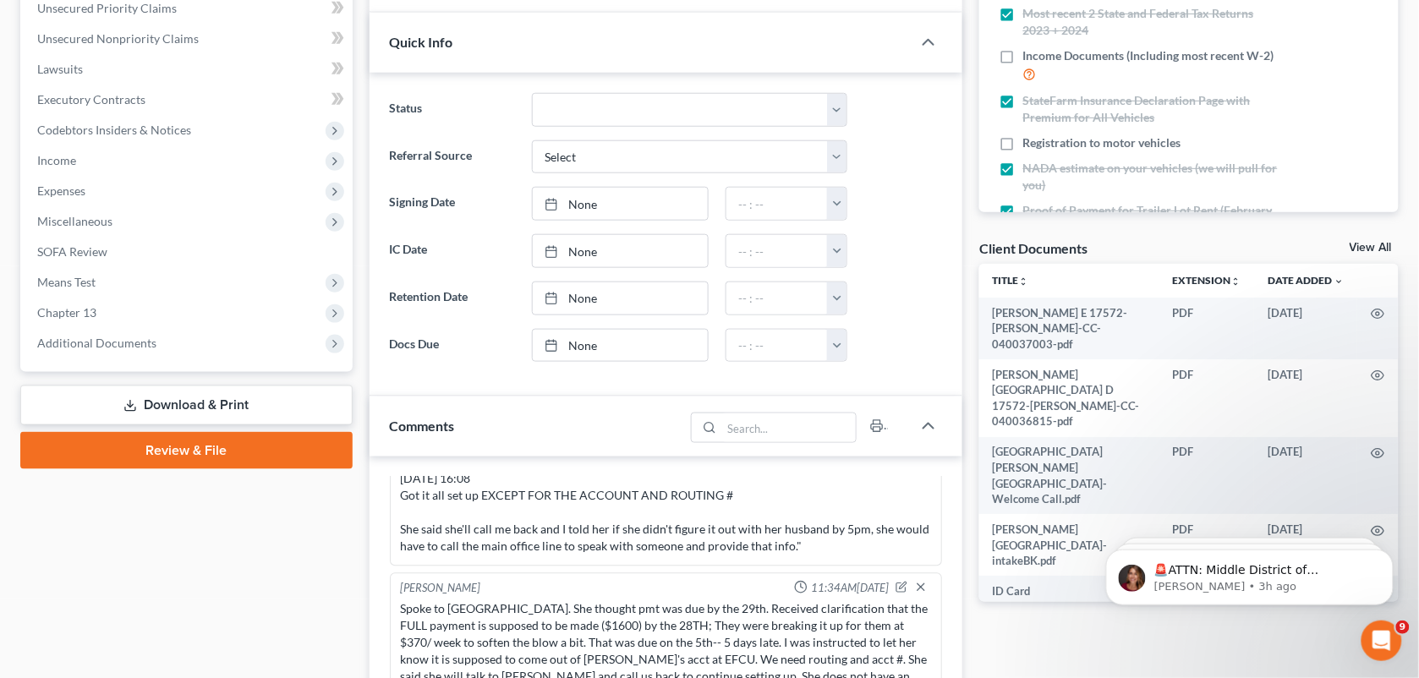
scroll to position [436, 0]
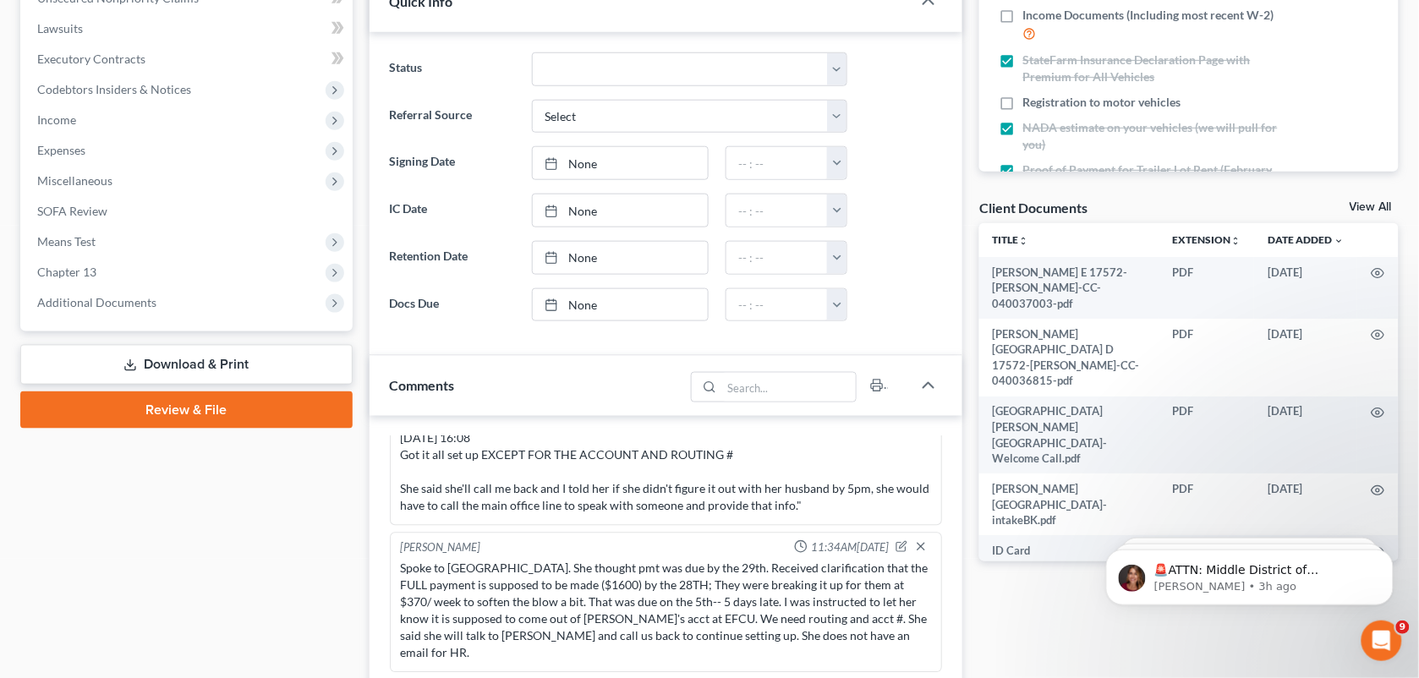
click at [468, 371] on div "Comments" at bounding box center [528, 385] width 316 height 58
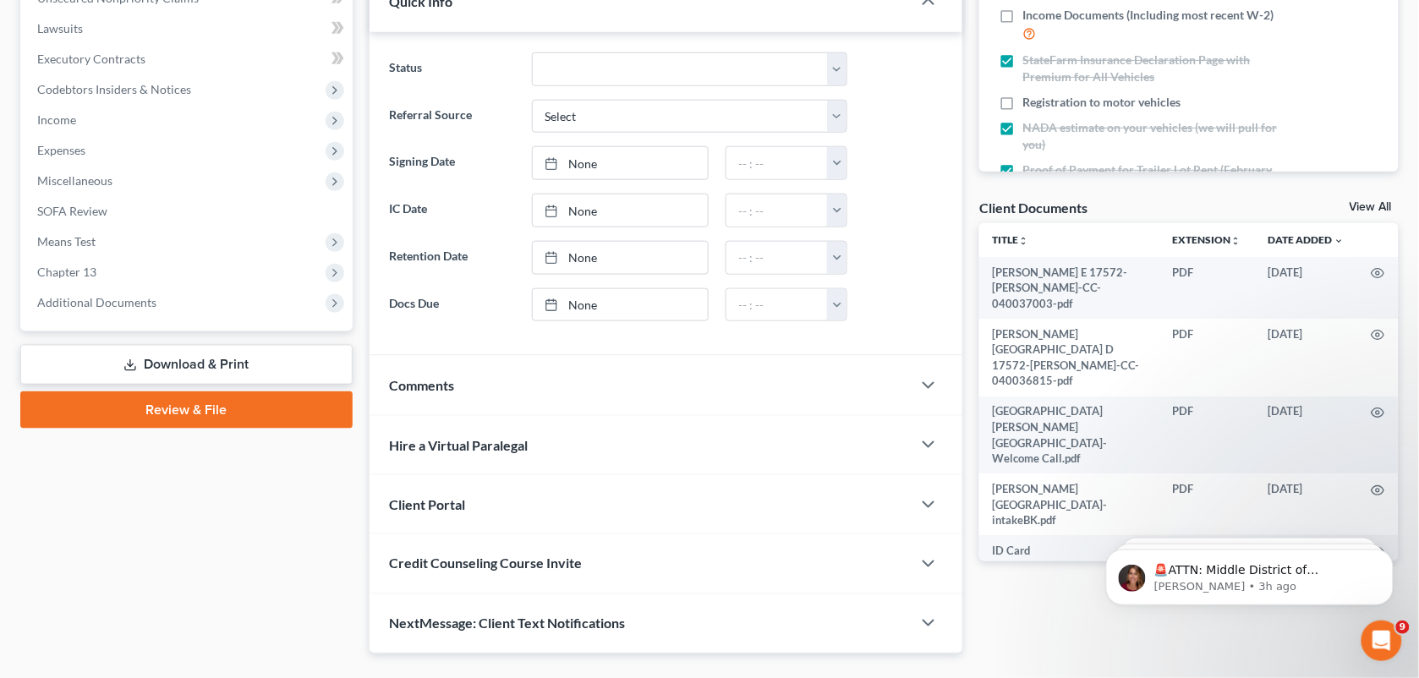
click at [715, 372] on div "Comments" at bounding box center [641, 385] width 543 height 58
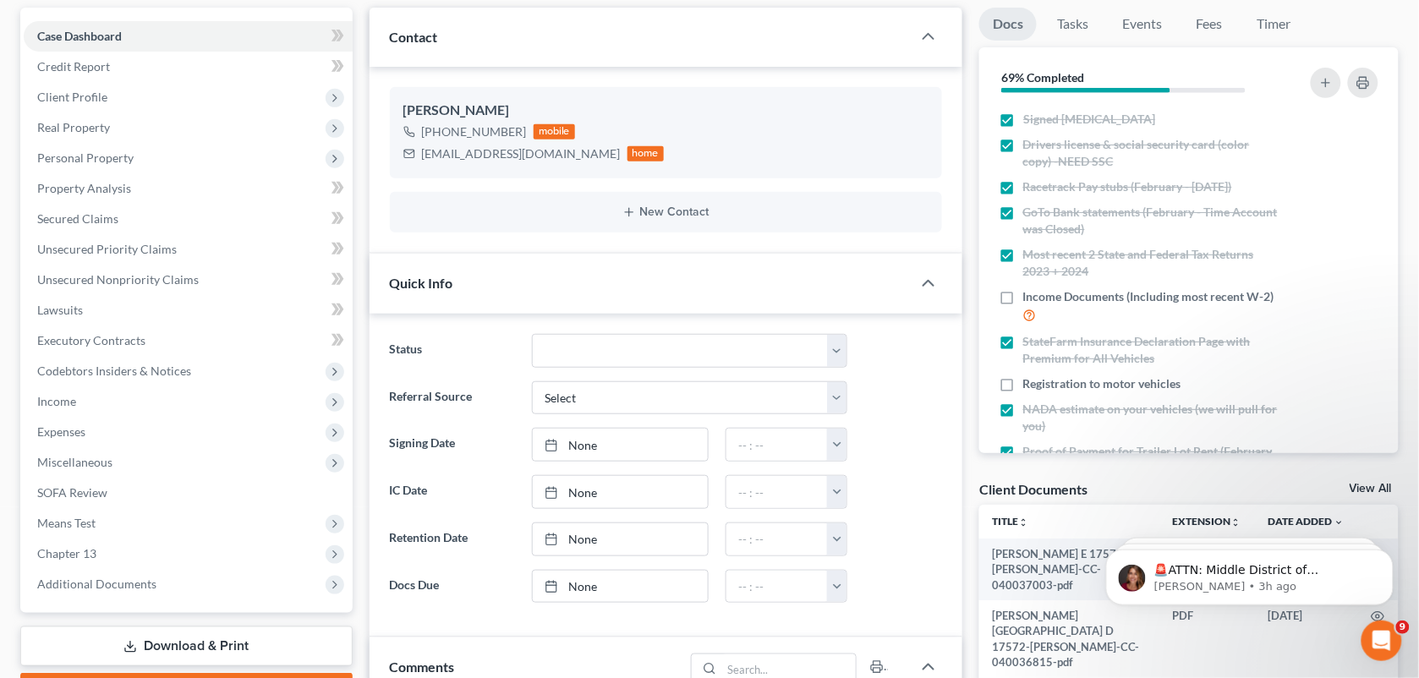
scroll to position [0, 0]
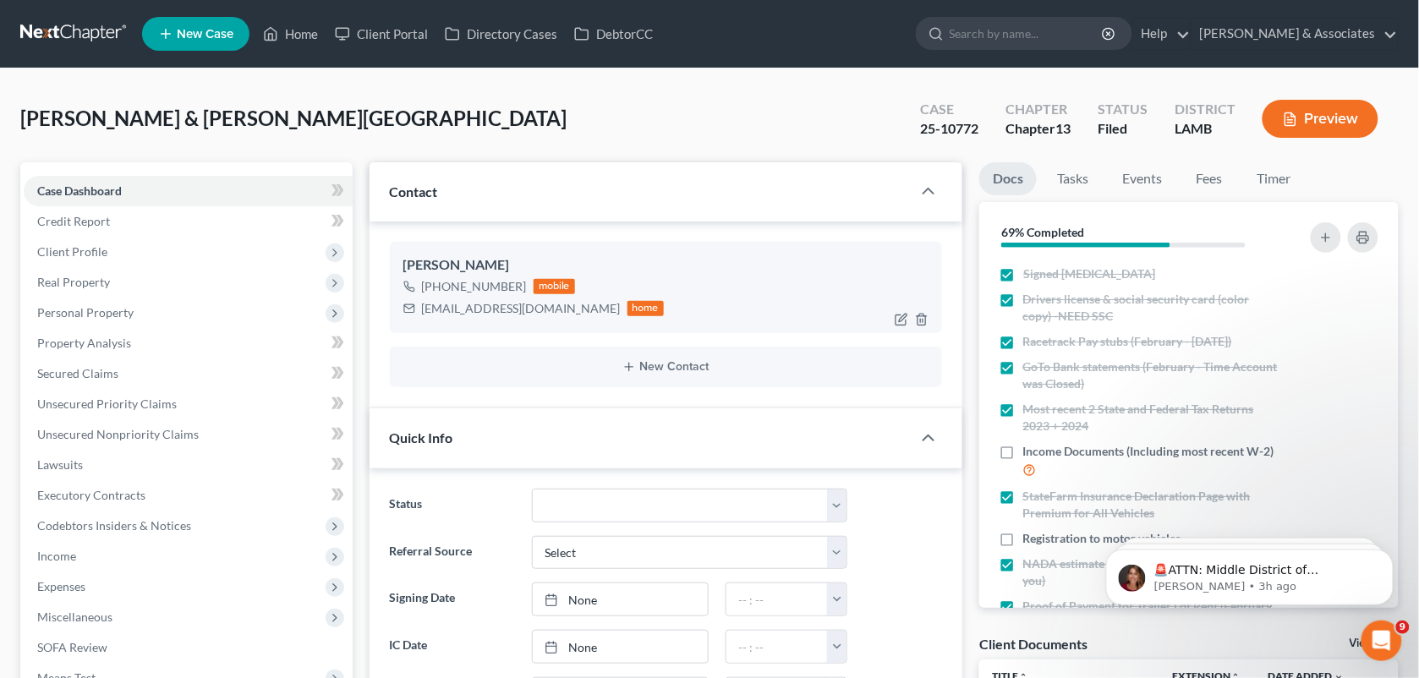
drag, startPoint x: 520, startPoint y: 284, endPoint x: 440, endPoint y: 283, distance: 80.4
click at [440, 283] on div "[PHONE_NUMBER] mobile" at bounding box center [533, 287] width 261 height 22
copy div "225) 253-4082"
drag, startPoint x: 534, startPoint y: 99, endPoint x: 1144, endPoint y: 132, distance: 610.8
click at [534, 99] on div "[PERSON_NAME] & [PERSON_NAME][GEOGRAPHIC_DATA] Upgraded Case 25-10772 Chapter C…" at bounding box center [709, 126] width 1379 height 74
